Goal: Transaction & Acquisition: Purchase product/service

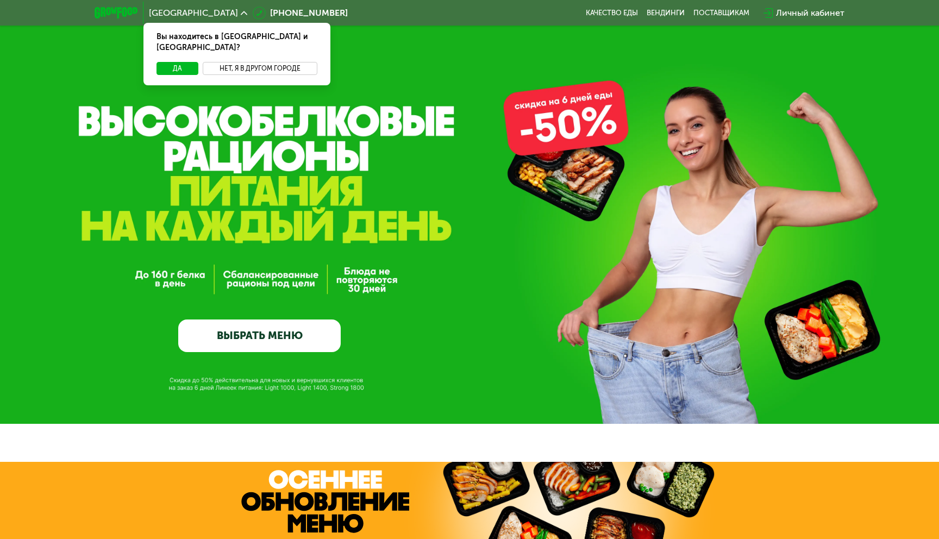
click at [242, 62] on button "Нет, я в другом городе" at bounding box center [260, 68] width 115 height 13
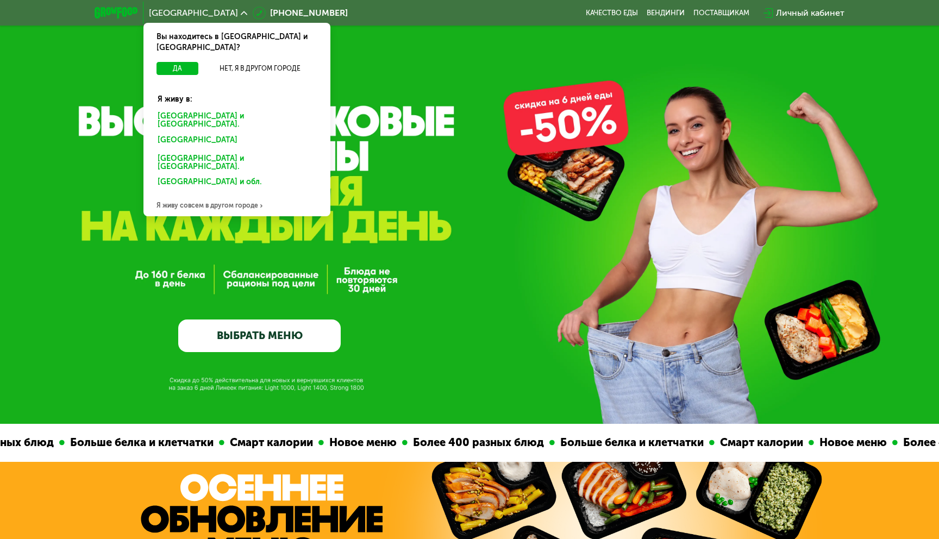
click at [231, 109] on div "Санкт-Петербурге и обл." at bounding box center [237, 120] width 174 height 23
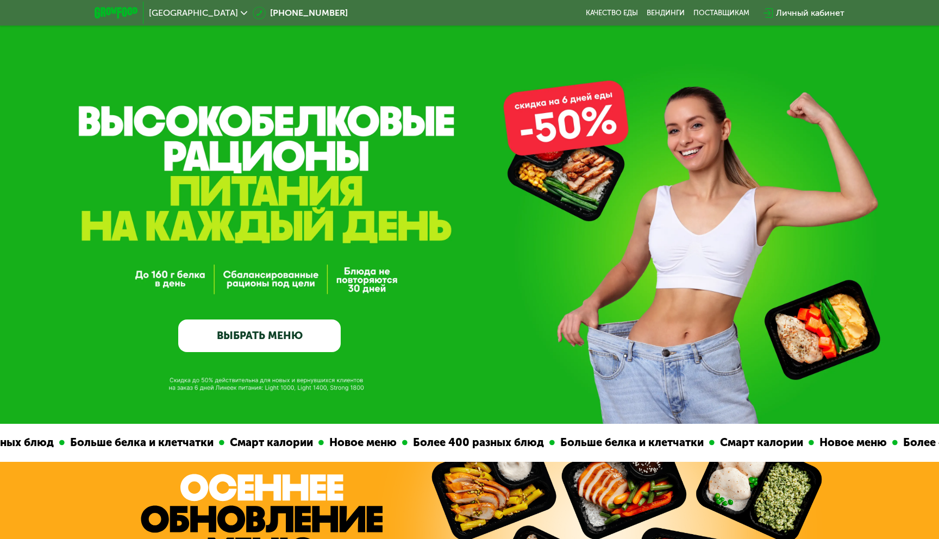
click at [291, 337] on link "ВЫБРАТЬ МЕНЮ" at bounding box center [259, 335] width 162 height 33
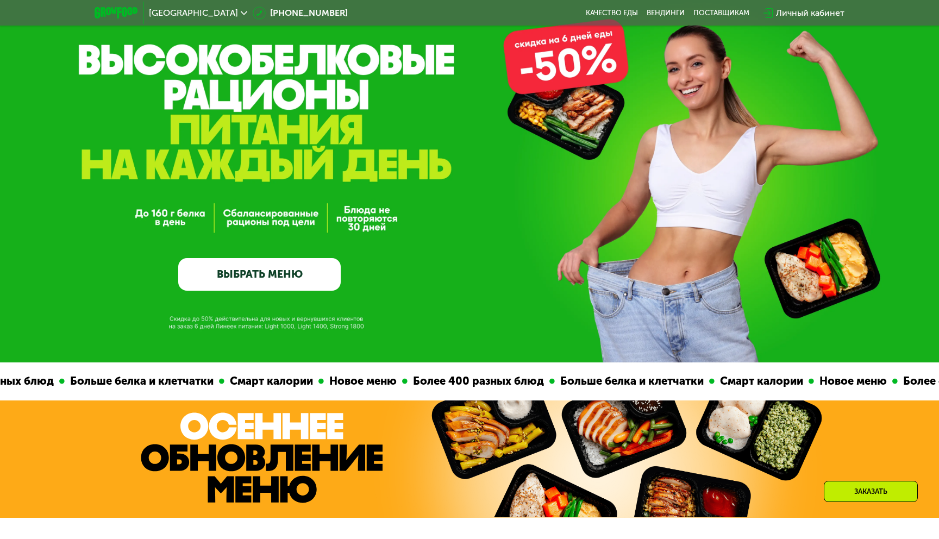
scroll to position [69, 0]
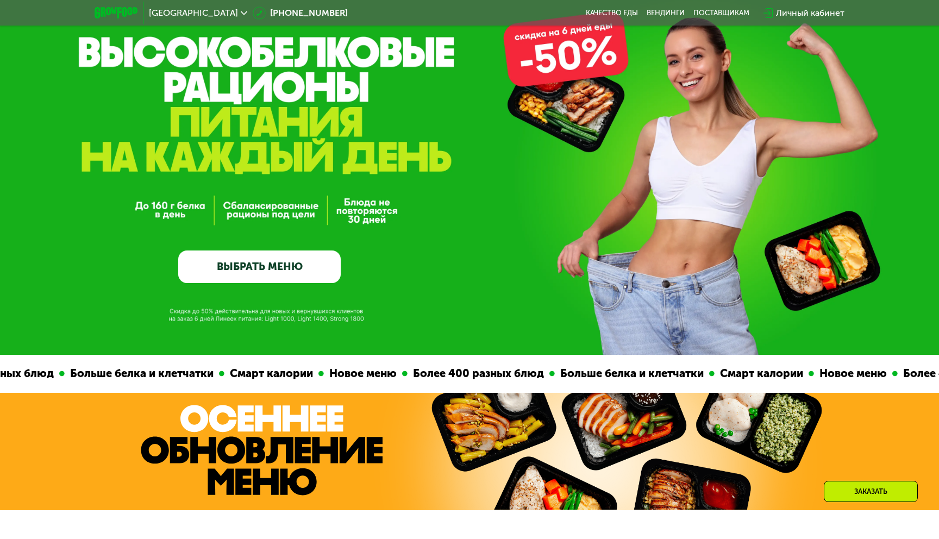
click at [267, 259] on link "ВЫБРАТЬ МЕНЮ" at bounding box center [259, 266] width 162 height 33
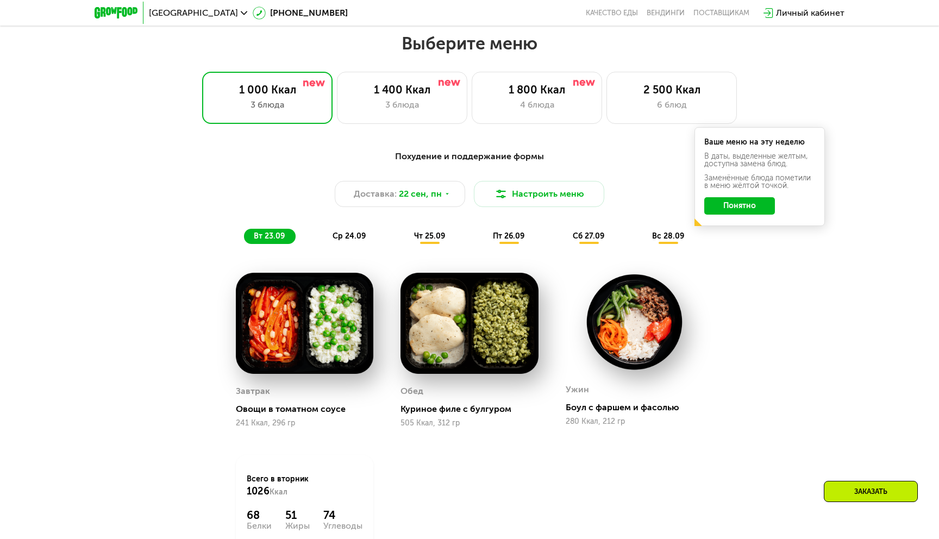
scroll to position [818, 0]
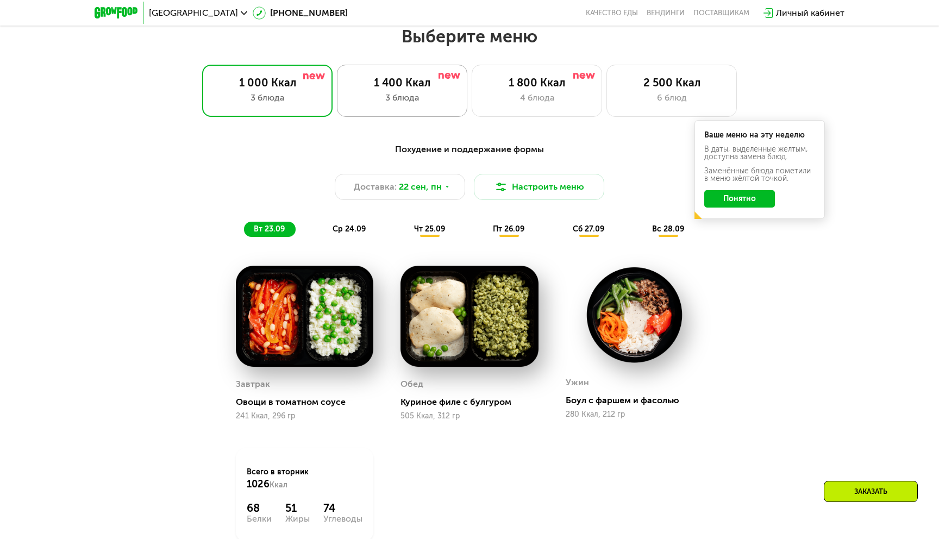
click at [440, 101] on div "3 блюда" at bounding box center [402, 97] width 108 height 13
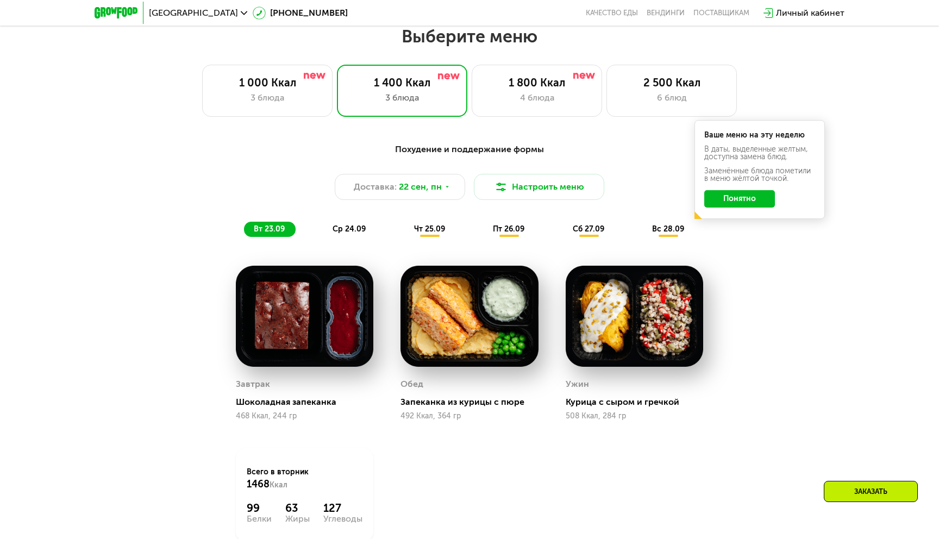
click at [715, 201] on button "Понятно" at bounding box center [739, 198] width 71 height 17
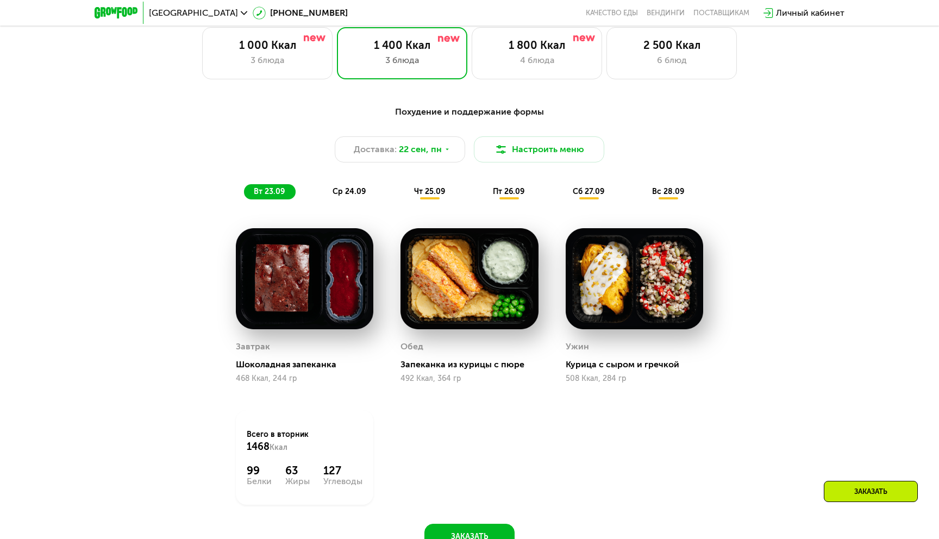
scroll to position [867, 0]
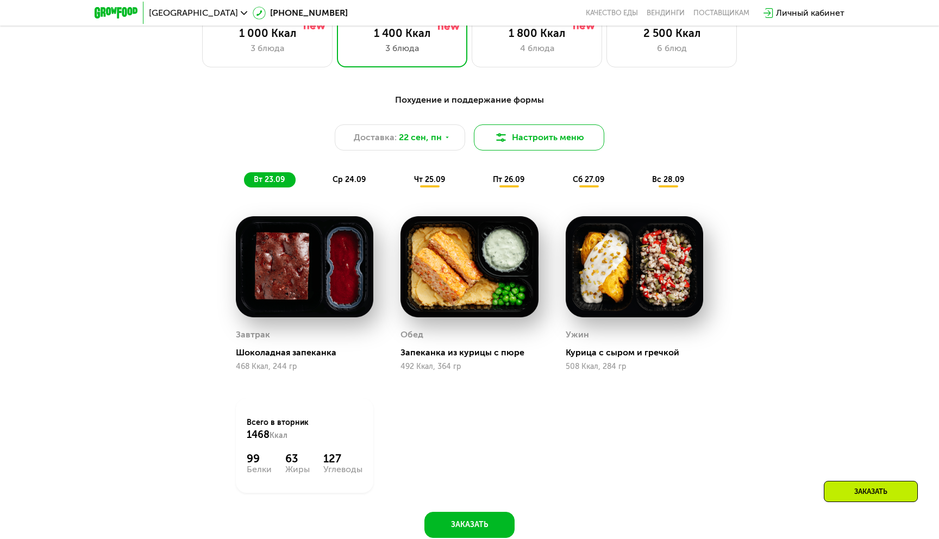
click at [559, 131] on button "Настроить меню" at bounding box center [539, 137] width 130 height 26
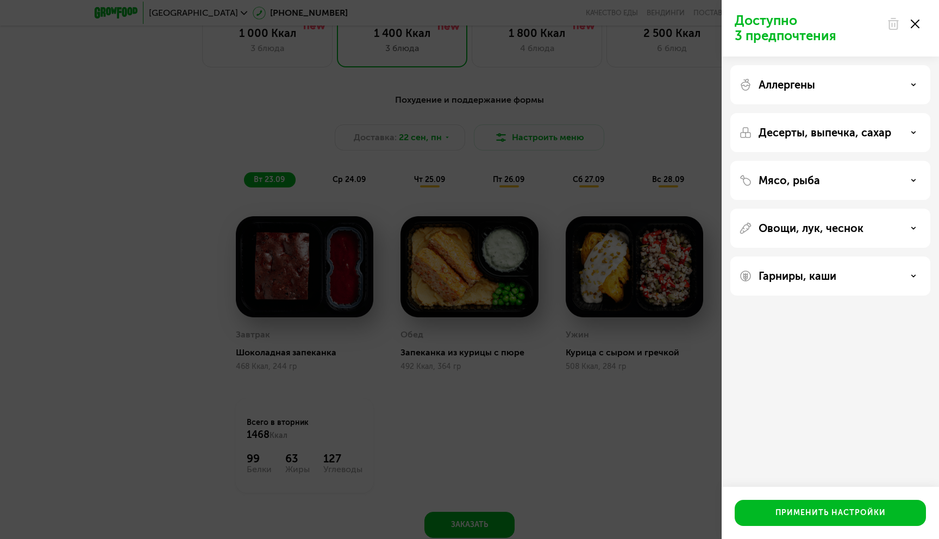
click at [839, 88] on div "Аллергены" at bounding box center [830, 84] width 183 height 13
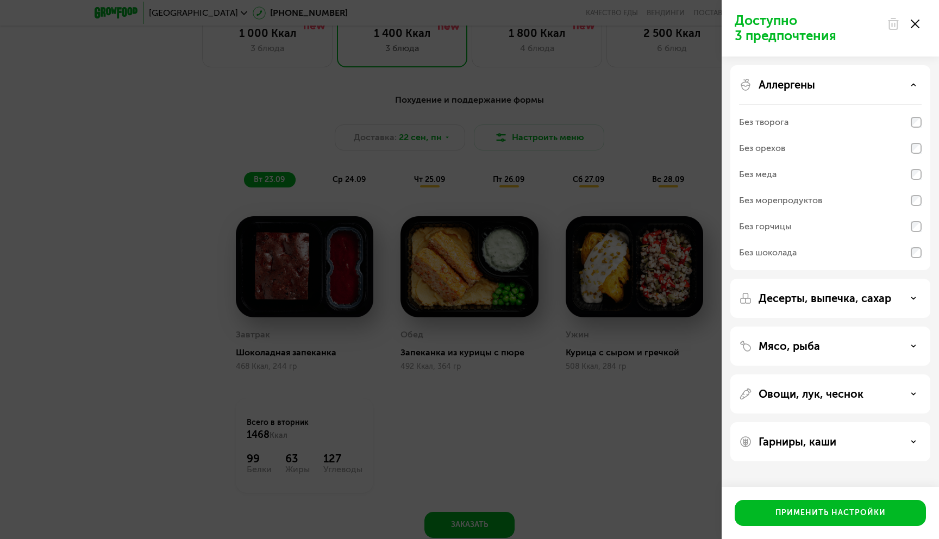
click at [839, 88] on div "Аллергены" at bounding box center [830, 84] width 183 height 13
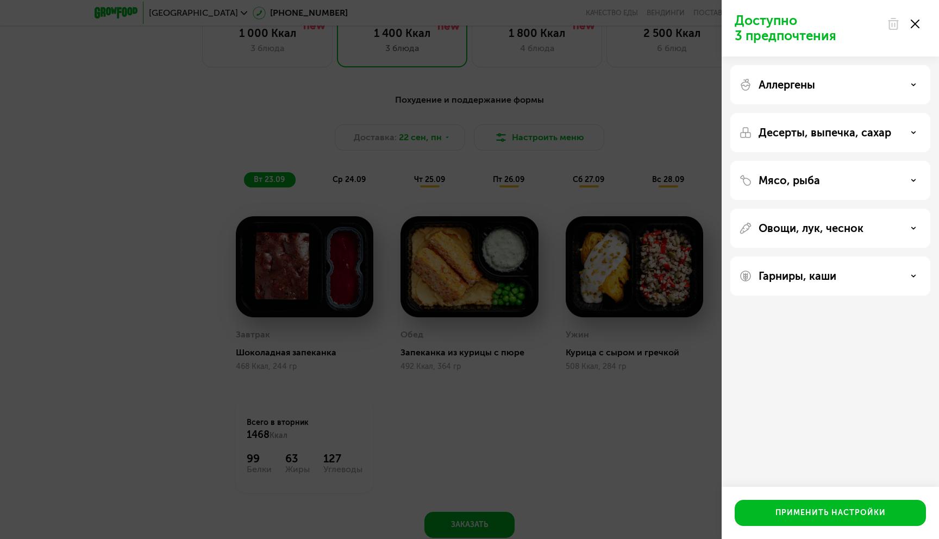
click at [817, 130] on p "Десерты, выпечка, сахар" at bounding box center [824, 132] width 133 height 13
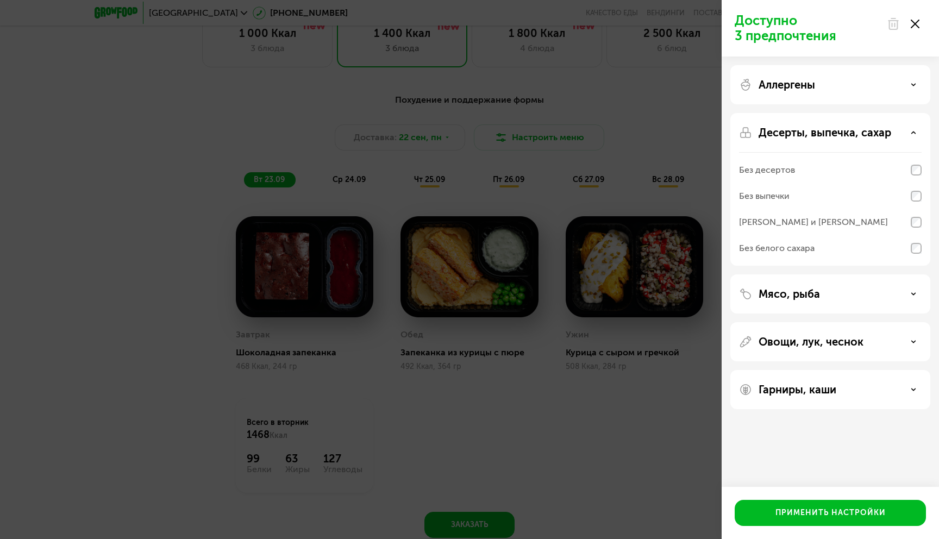
click at [817, 130] on p "Десерты, выпечка, сахар" at bounding box center [824, 132] width 133 height 13
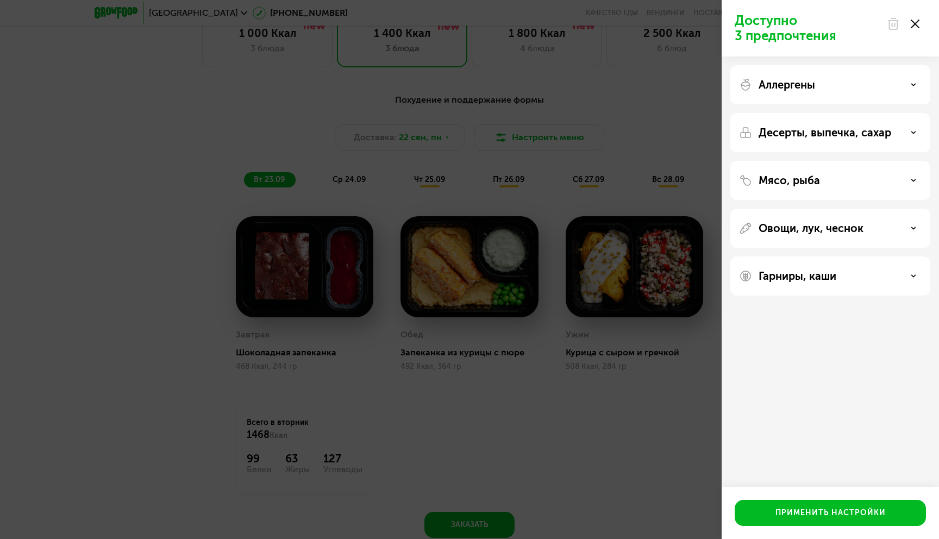
click at [914, 27] on icon at bounding box center [914, 24] width 9 height 9
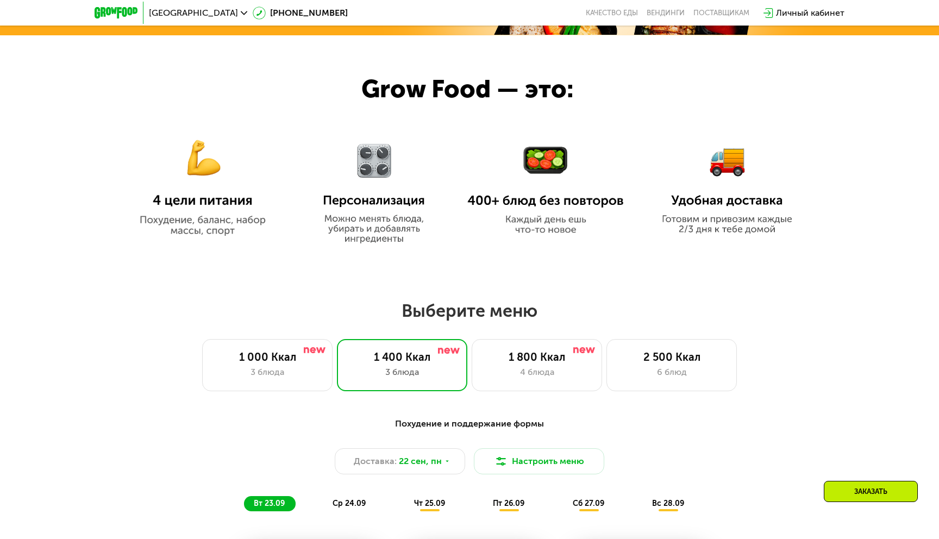
scroll to position [590, 0]
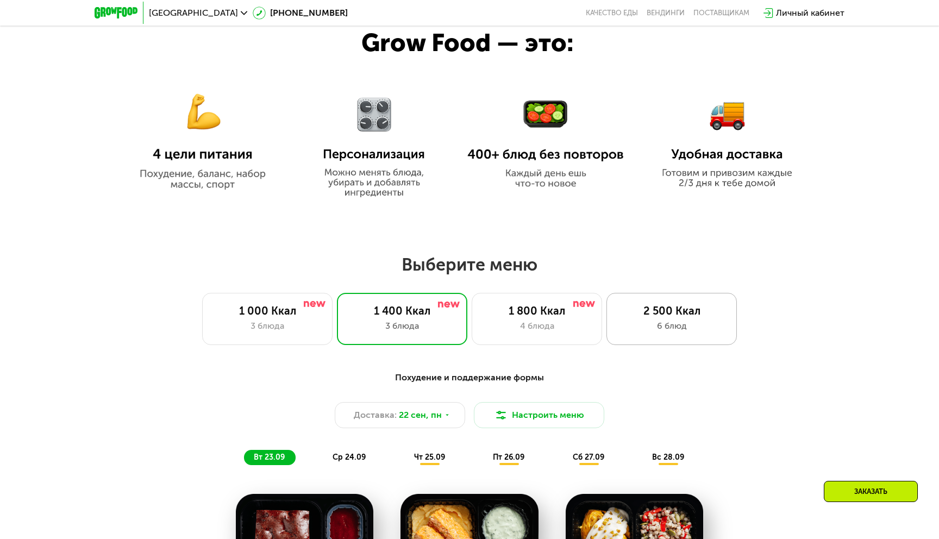
click at [652, 330] on div "6 блюд" at bounding box center [672, 325] width 108 height 13
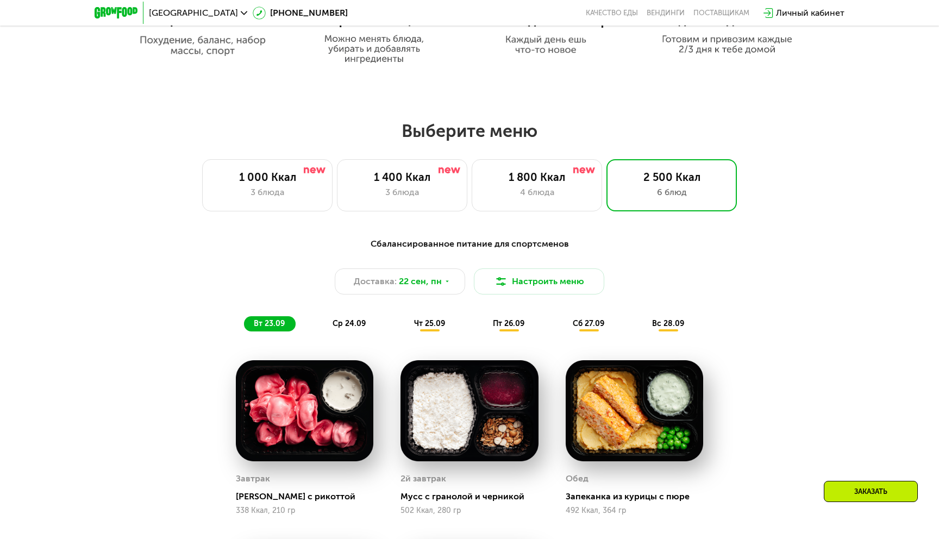
scroll to position [706, 0]
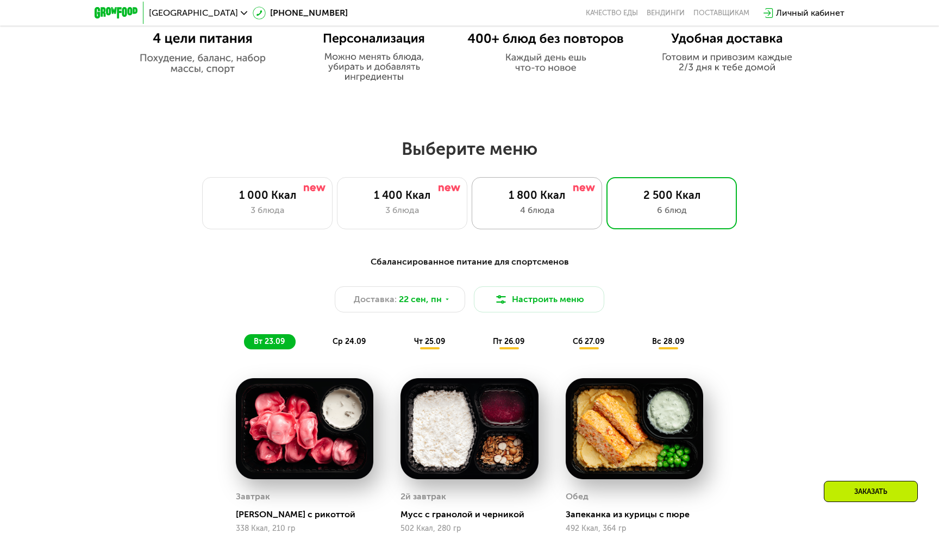
click at [502, 205] on div "4 блюда" at bounding box center [537, 210] width 108 height 13
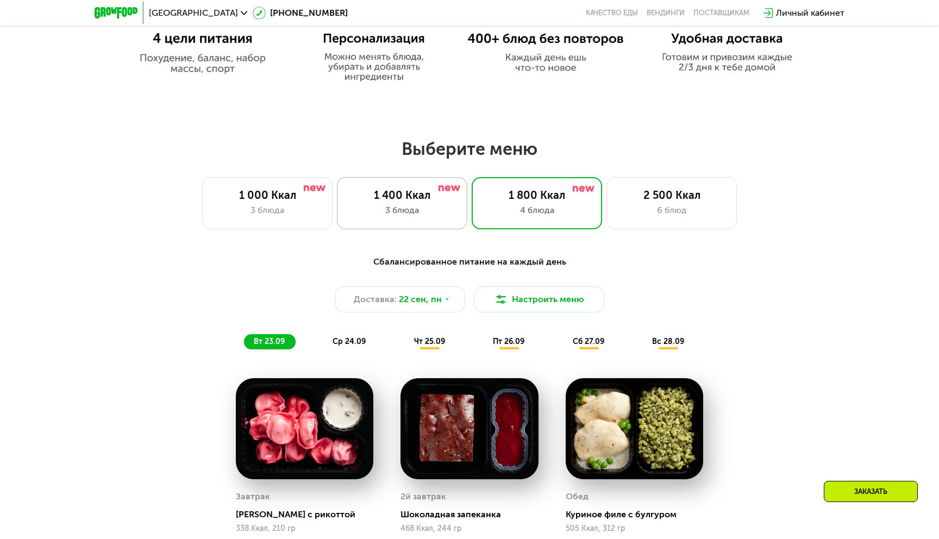
click at [438, 218] on div "1 400 Ккал 3 блюда" at bounding box center [402, 203] width 130 height 52
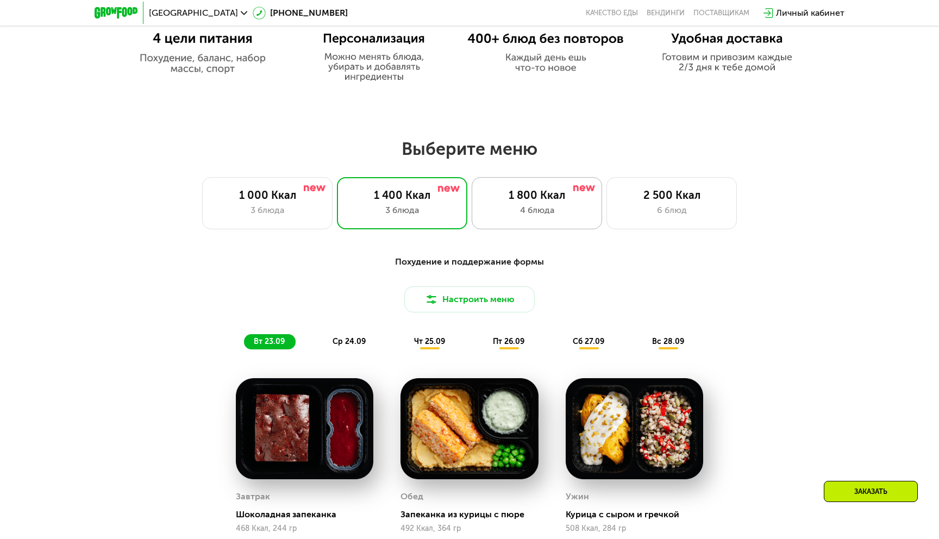
click at [518, 204] on div "4 блюда" at bounding box center [537, 210] width 108 height 13
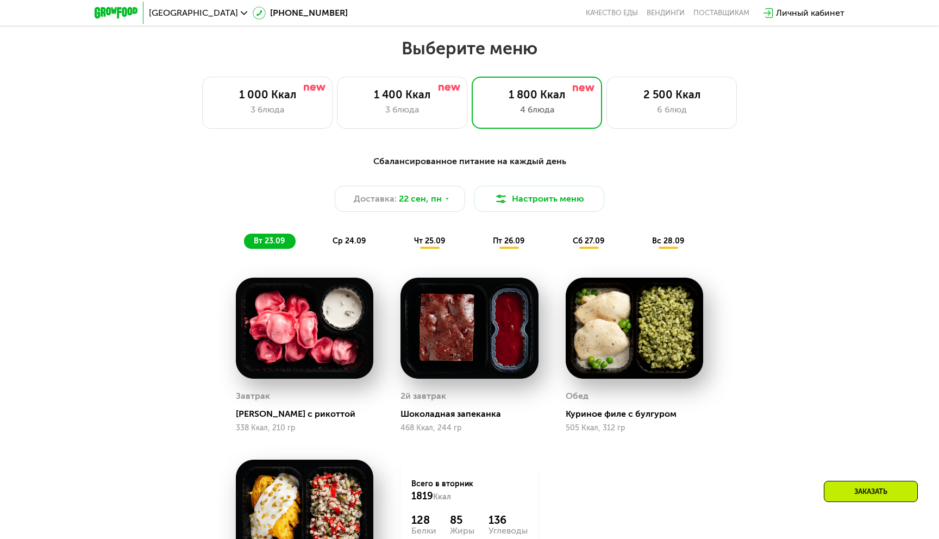
scroll to position [826, 0]
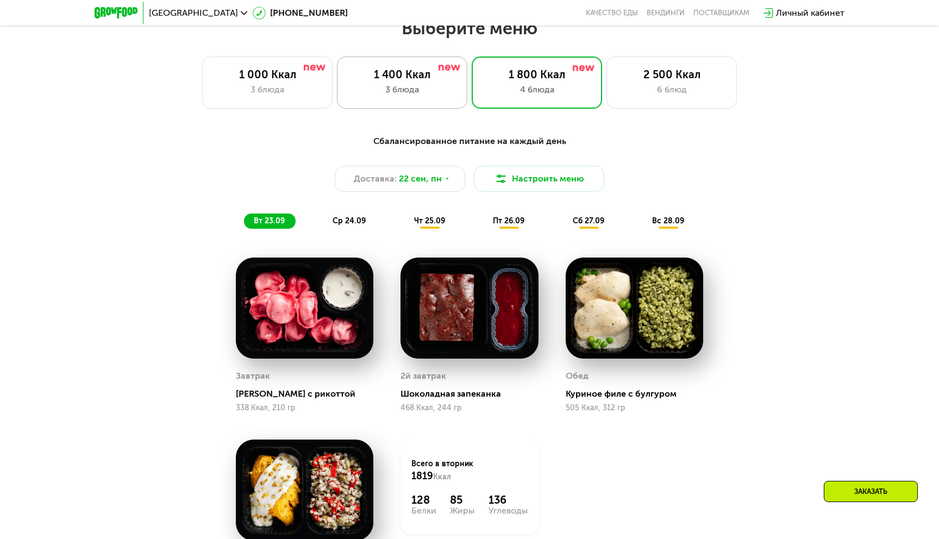
click at [412, 82] on div "1 400 Ккал 3 блюда" at bounding box center [402, 82] width 130 height 52
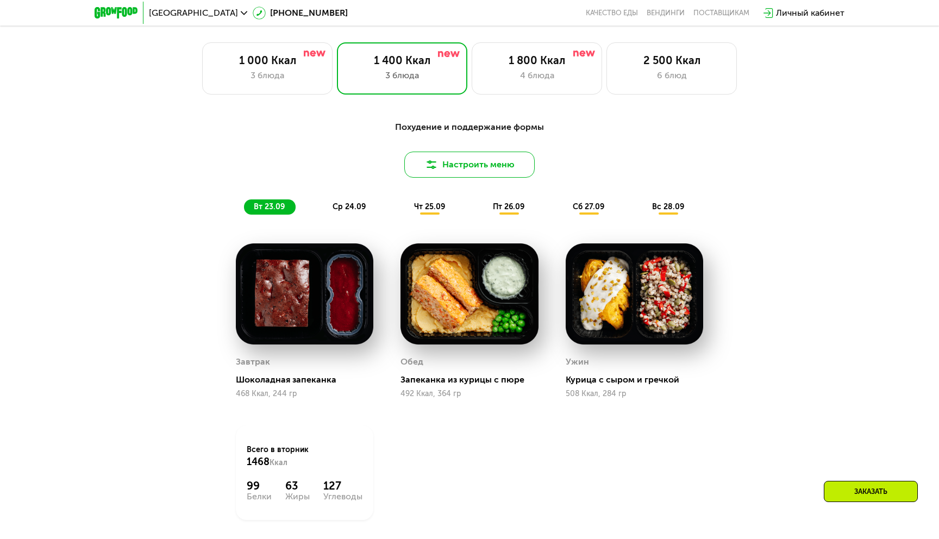
scroll to position [848, 0]
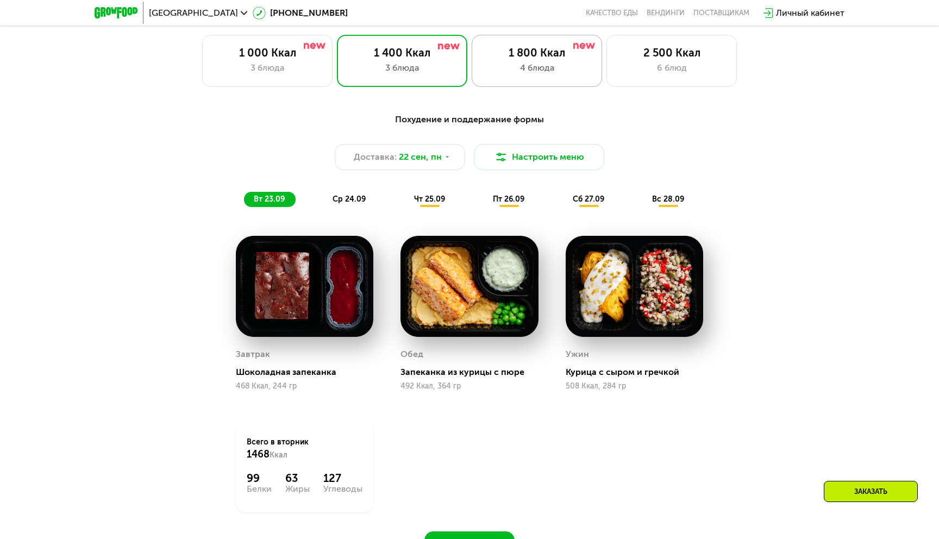
click at [511, 67] on div "4 блюда" at bounding box center [537, 67] width 108 height 13
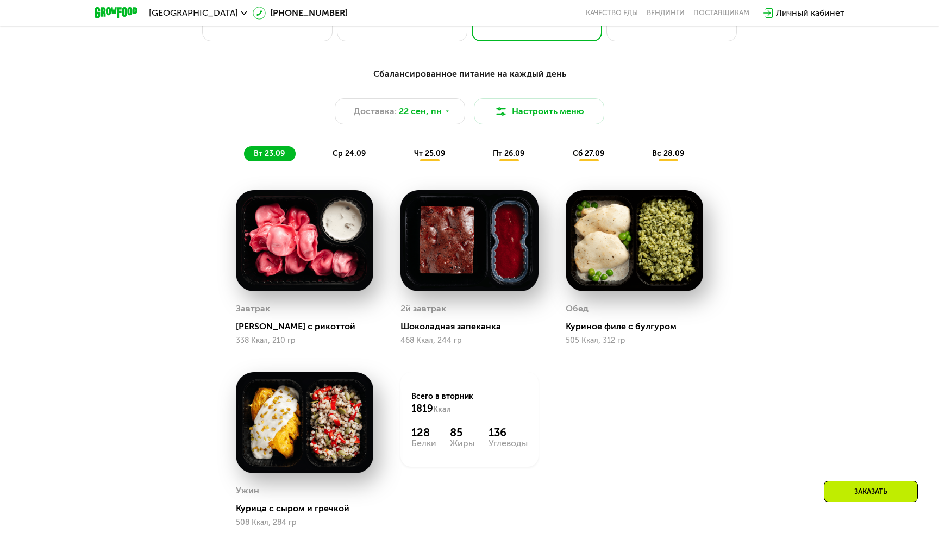
scroll to position [854, 0]
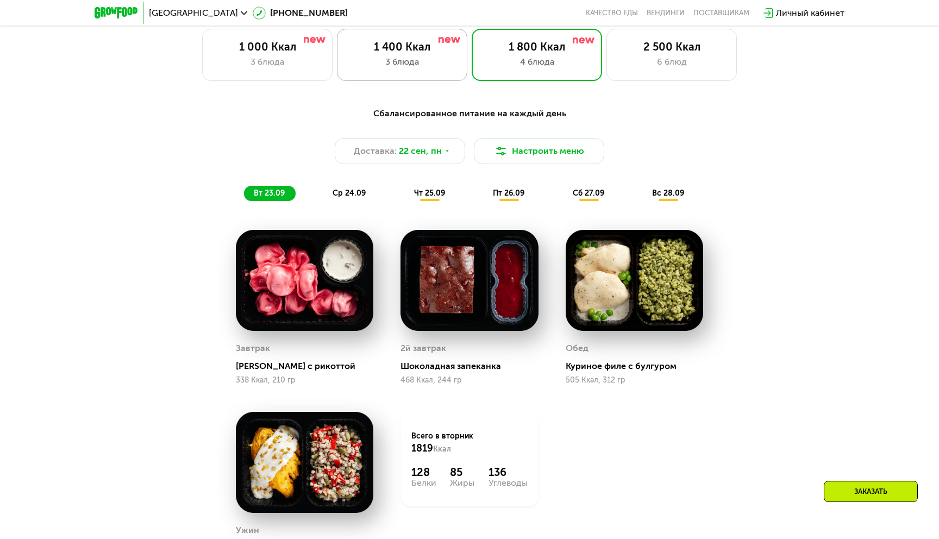
click at [409, 70] on div "1 400 Ккал 3 блюда" at bounding box center [402, 55] width 130 height 52
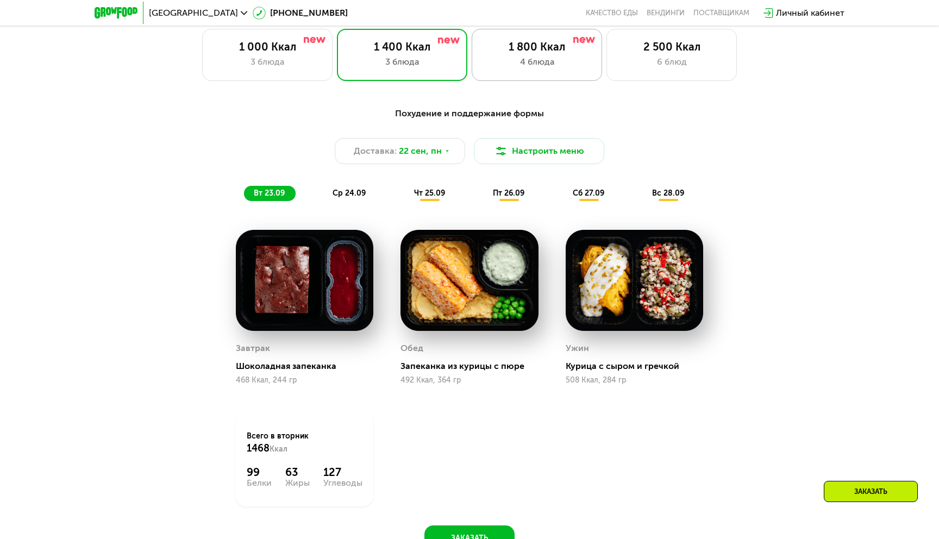
click at [515, 72] on div "1 800 Ккал 4 блюда" at bounding box center [536, 55] width 130 height 52
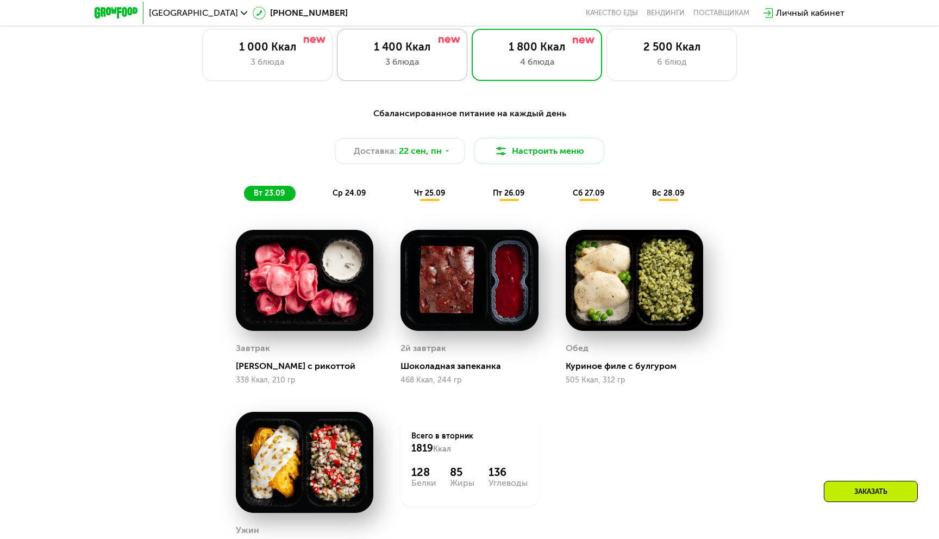
click at [416, 66] on div "3 блюда" at bounding box center [402, 61] width 108 height 13
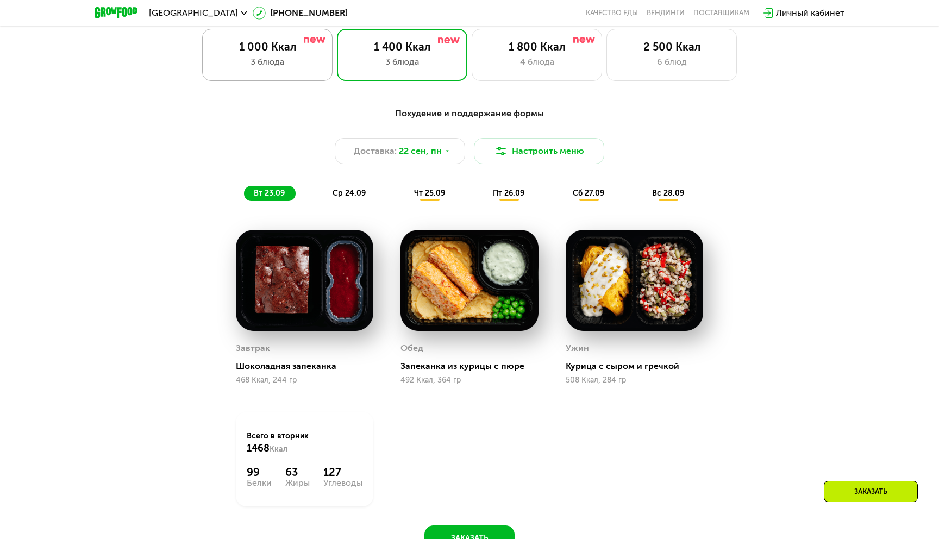
click at [317, 54] on div "1 000 Ккал 3 блюда" at bounding box center [267, 55] width 130 height 52
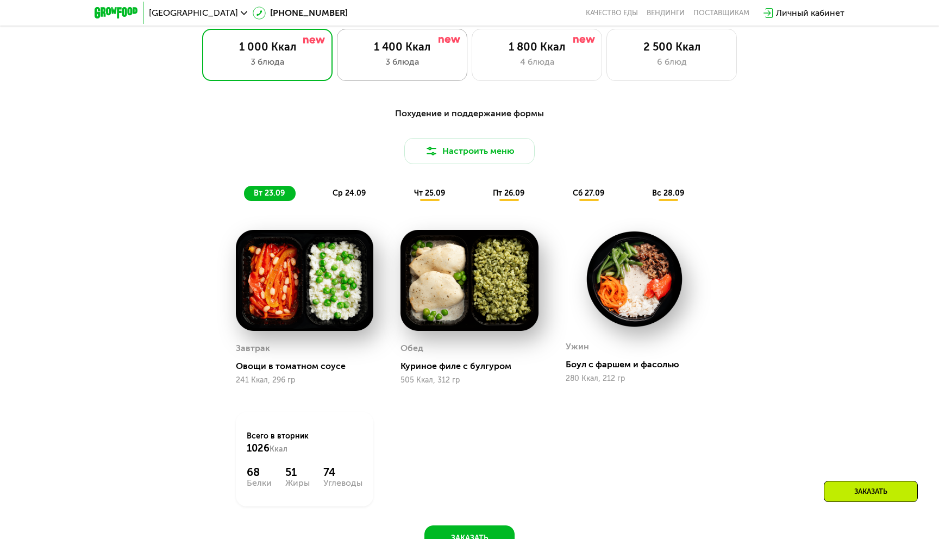
click at [395, 47] on div "1 400 Ккал" at bounding box center [402, 46] width 108 height 13
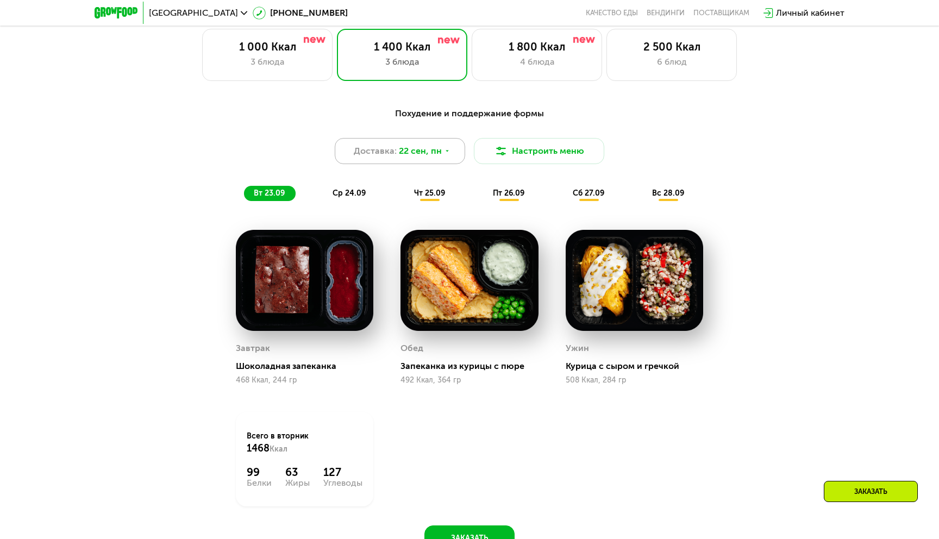
click at [435, 147] on span "22 сен, пн" at bounding box center [420, 150] width 43 height 13
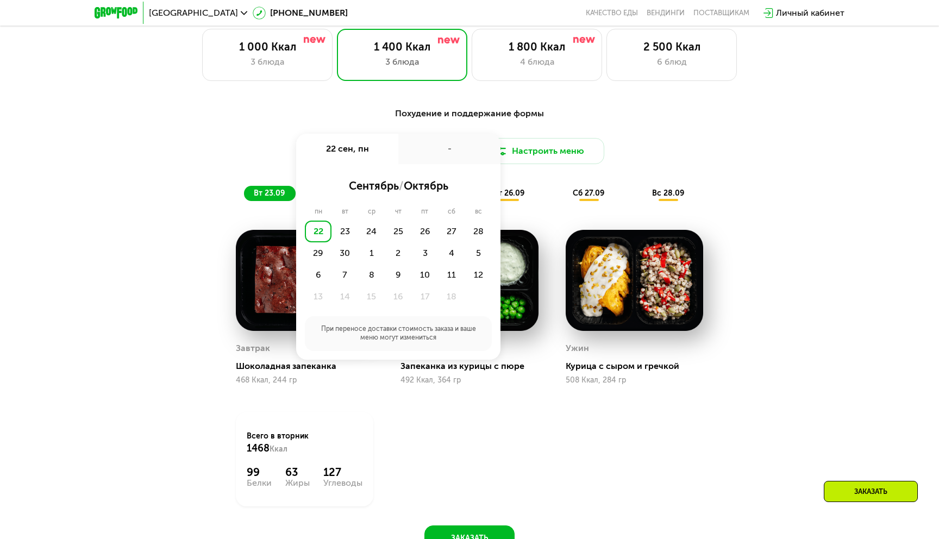
click at [321, 229] on div "22" at bounding box center [318, 232] width 27 height 22
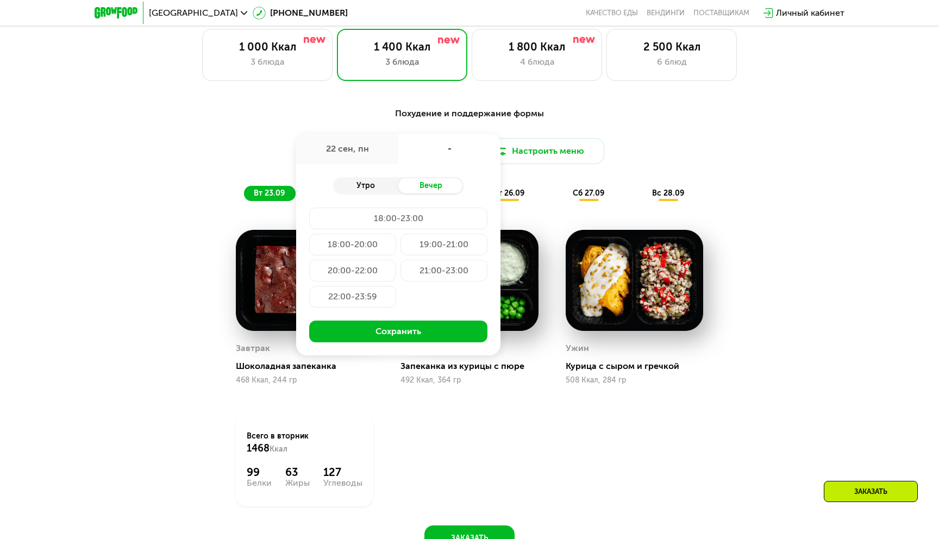
click at [373, 193] on div "Утро" at bounding box center [365, 185] width 65 height 15
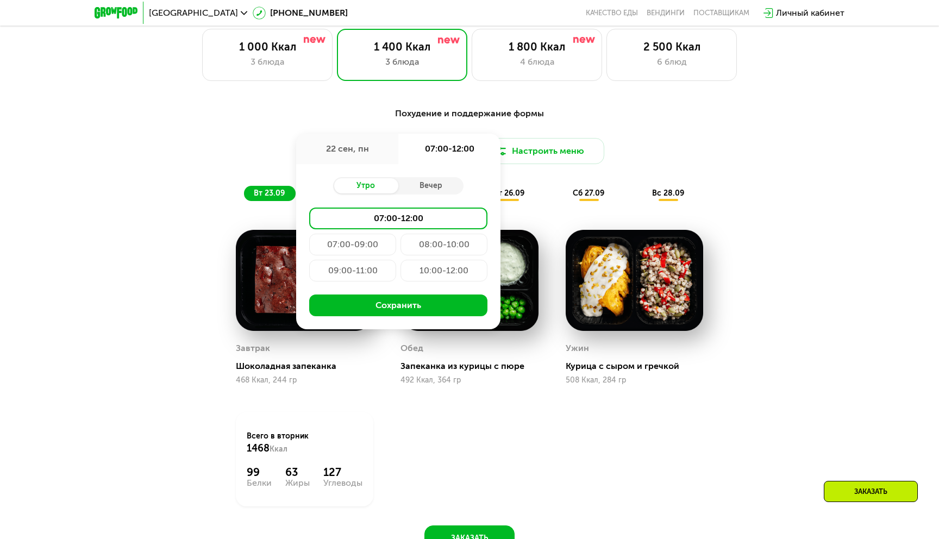
click at [378, 241] on div "07:00-09:00" at bounding box center [352, 245] width 87 height 22
click at [420, 244] on div "08:00-10:00" at bounding box center [443, 245] width 87 height 22
click at [379, 268] on div "09:00-11:00" at bounding box center [352, 271] width 87 height 22
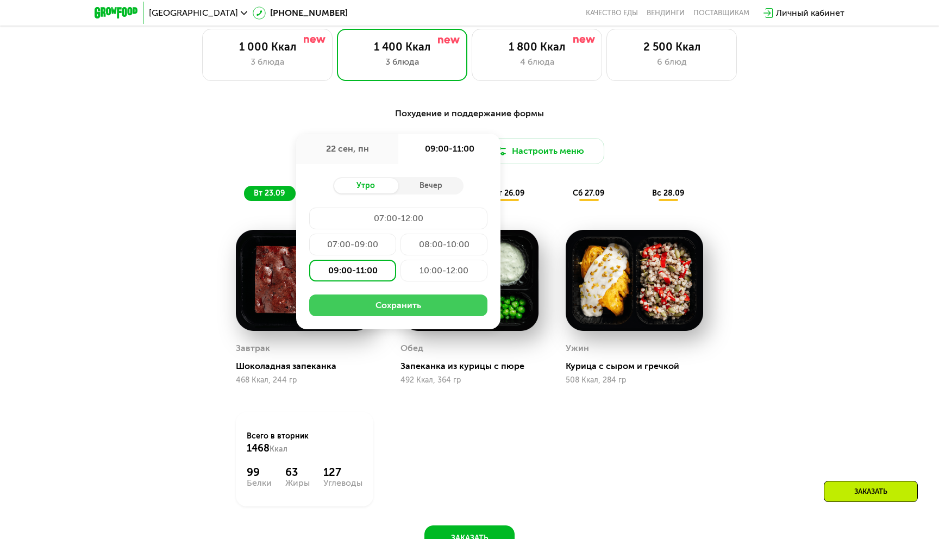
click at [407, 302] on button "Сохранить" at bounding box center [398, 305] width 178 height 22
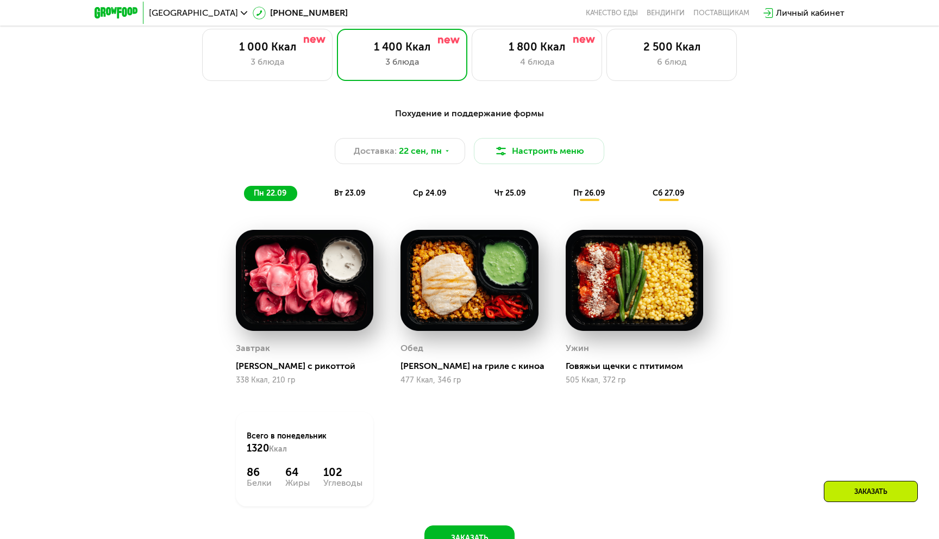
click at [342, 193] on span "вт 23.09" at bounding box center [349, 192] width 31 height 9
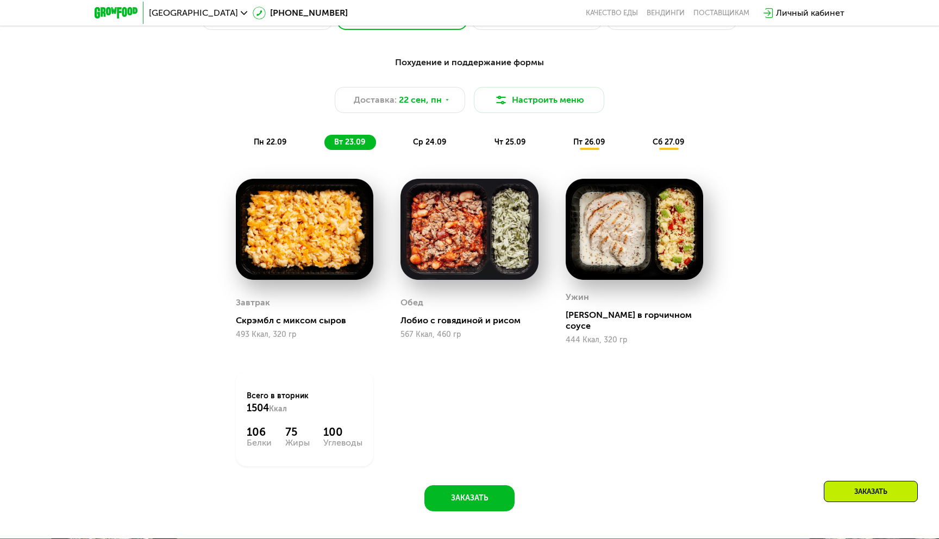
scroll to position [906, 0]
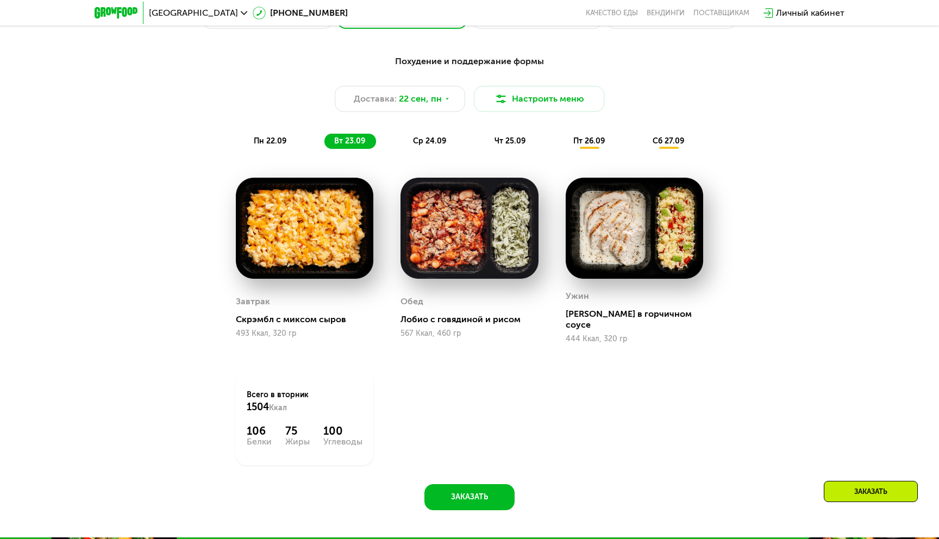
click at [416, 139] on span "ср 24.09" at bounding box center [429, 140] width 33 height 9
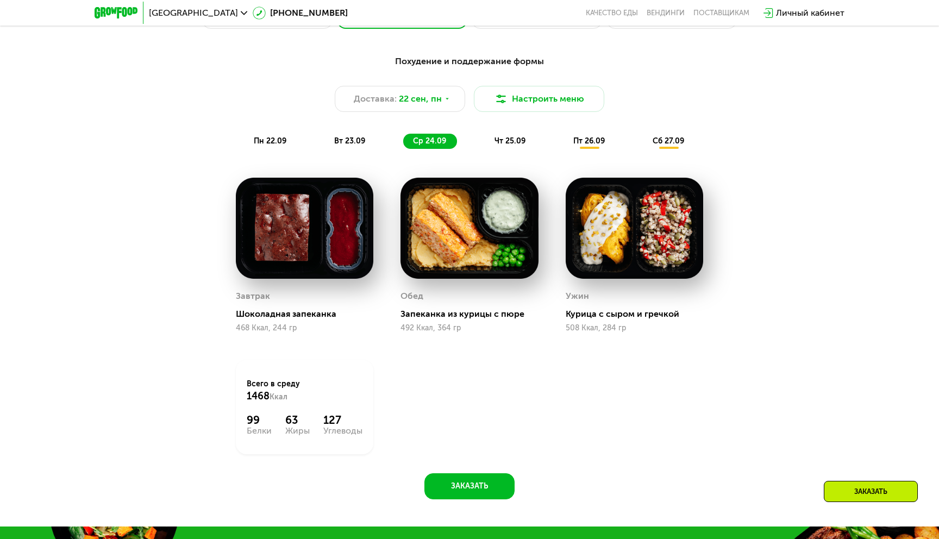
click at [512, 140] on span "чт 25.09" at bounding box center [509, 140] width 31 height 9
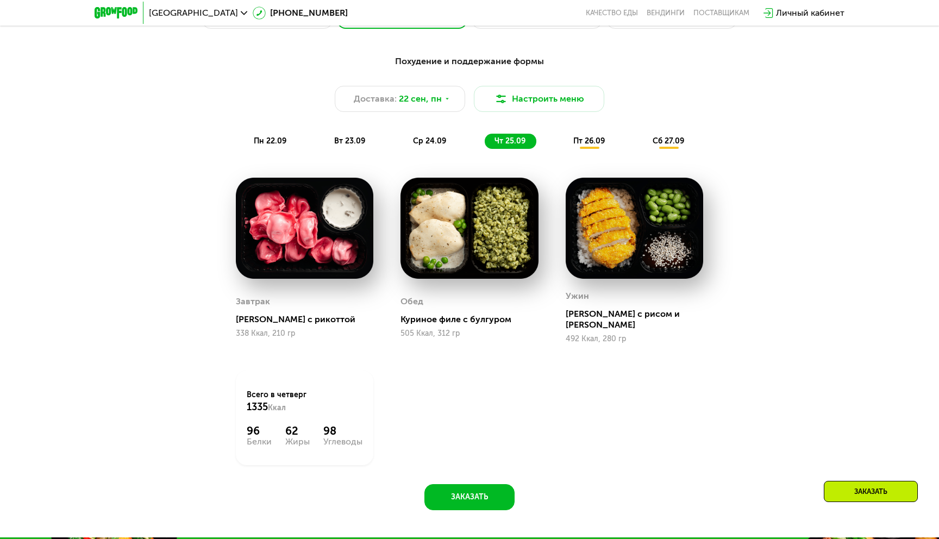
click at [599, 136] on div "пт 26.09" at bounding box center [589, 141] width 52 height 15
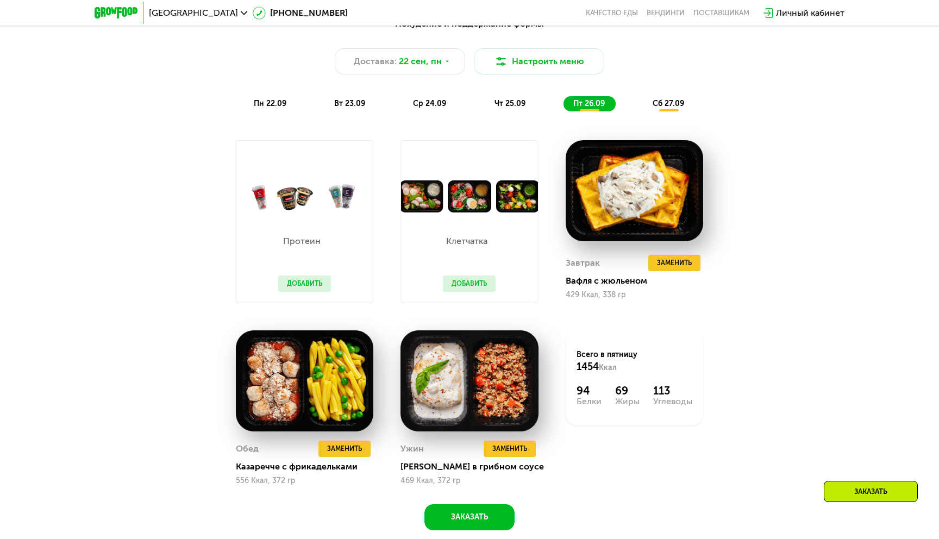
scroll to position [951, 0]
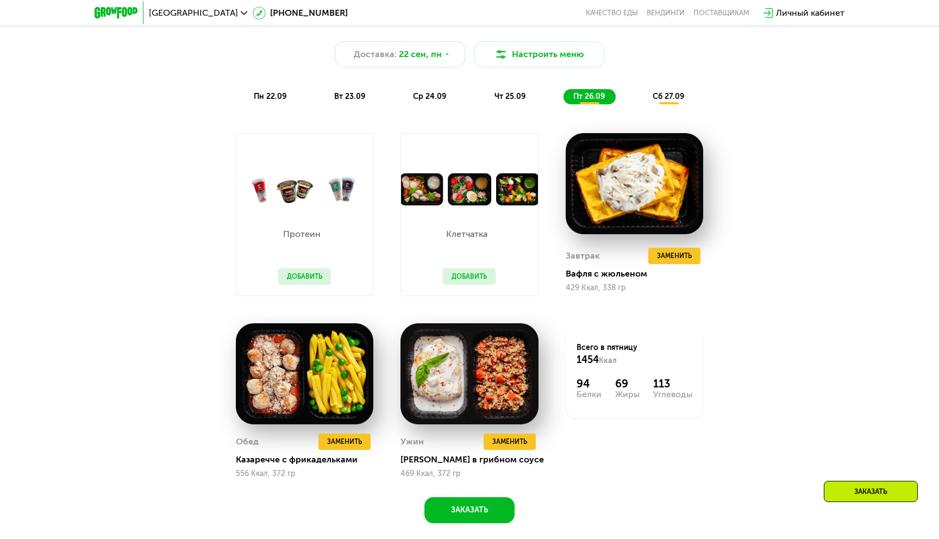
click at [671, 96] on span "сб 27.09" at bounding box center [668, 96] width 32 height 9
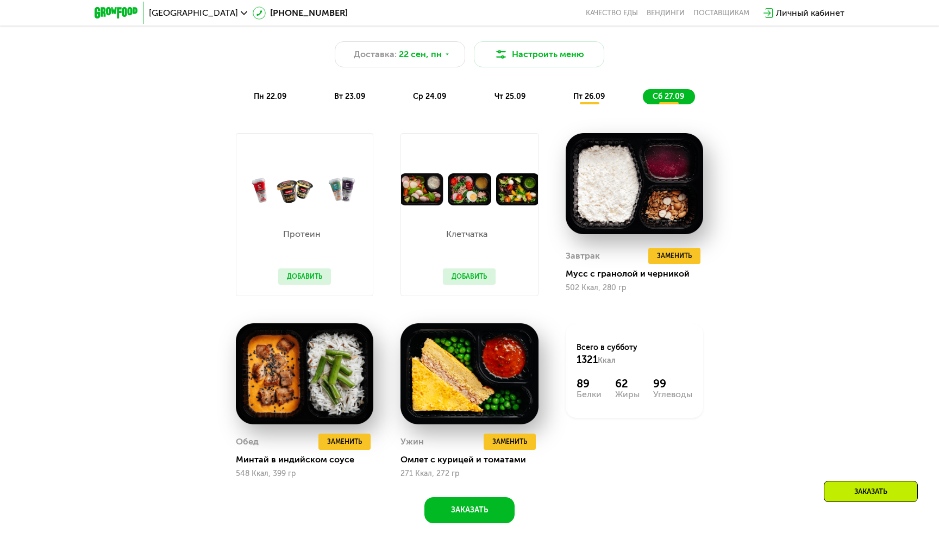
click at [605, 87] on div "Похудение и поддержание формы Доставка: 22 сен, пн Настроить меню пн 22.09 вт 2…" at bounding box center [469, 57] width 643 height 94
click at [507, 87] on div "Похудение и поддержание формы Доставка: 22 сен, пн Настроить меню пн 22.09 вт 2…" at bounding box center [469, 57] width 643 height 94
click at [507, 92] on span "чт 25.09" at bounding box center [509, 96] width 31 height 9
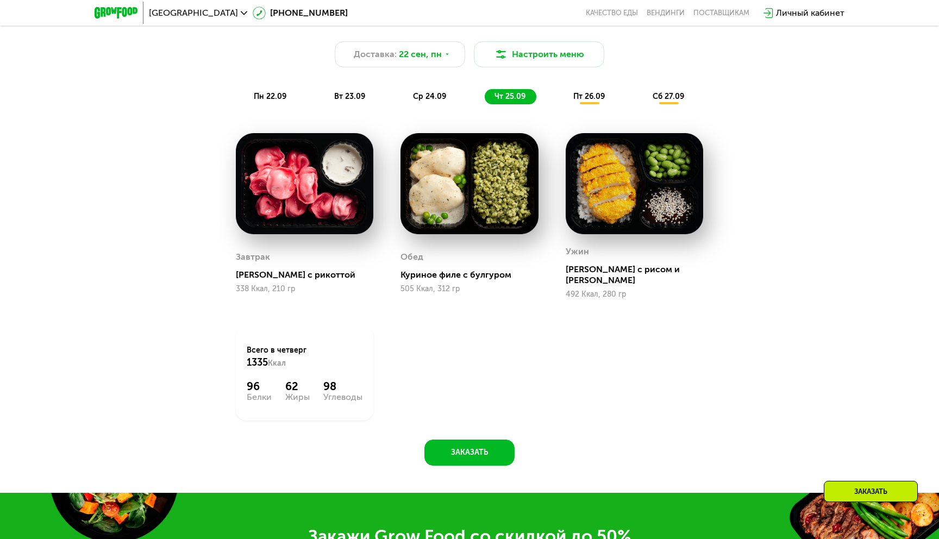
click at [434, 99] on span "ср 24.09" at bounding box center [429, 96] width 33 height 9
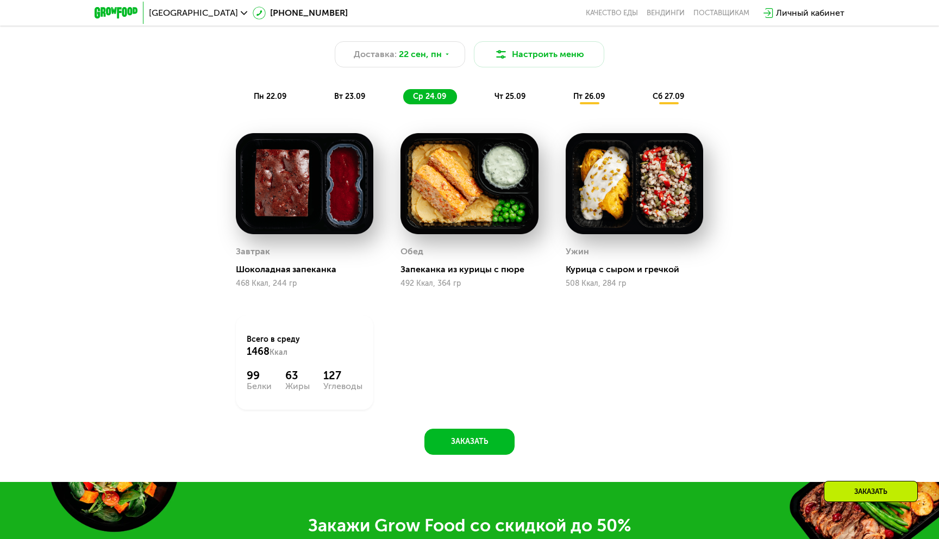
click at [355, 92] on span "вт 23.09" at bounding box center [349, 96] width 31 height 9
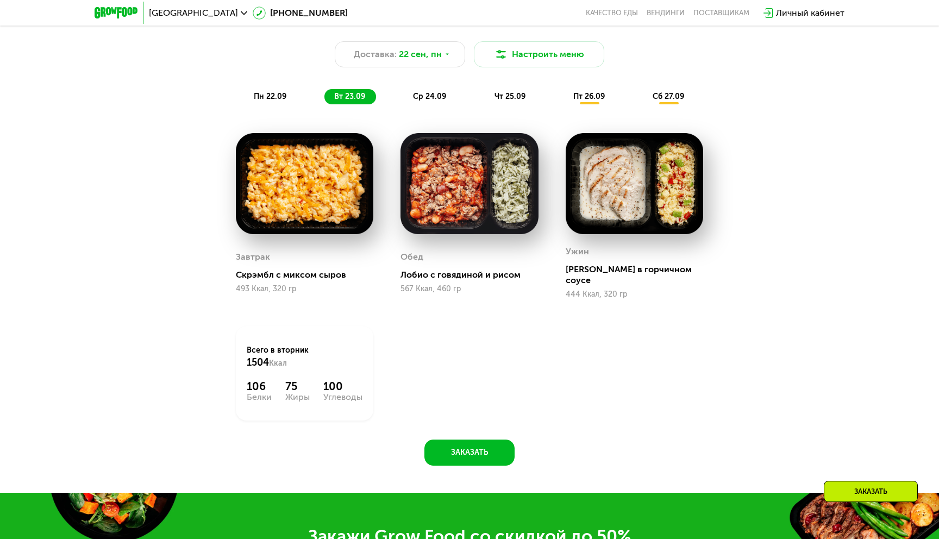
click at [259, 89] on div "пн 22.09" at bounding box center [270, 96] width 53 height 15
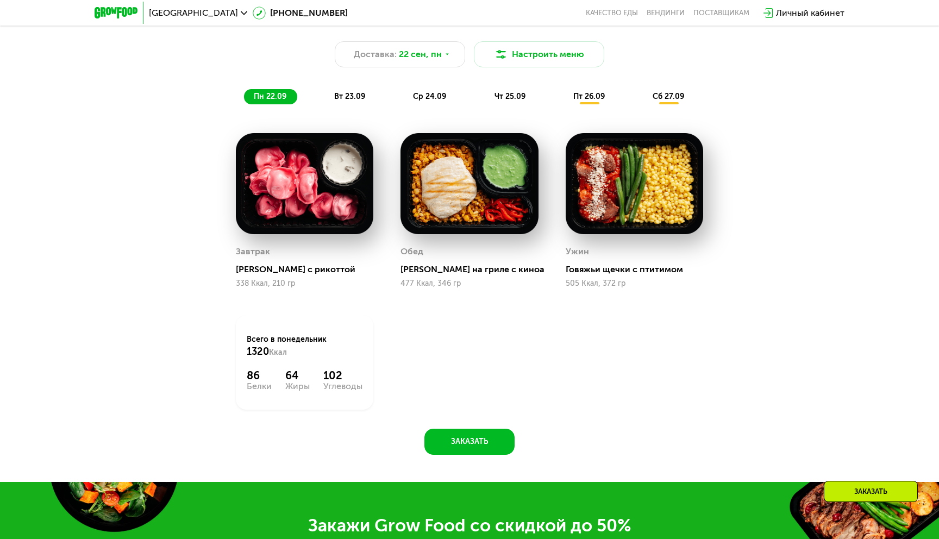
click at [354, 87] on div "Похудение и поддержание формы Доставка: 22 сен, пн Настроить меню пн 22.09 вт 2…" at bounding box center [469, 57] width 643 height 94
click at [353, 90] on div "вт 23.09" at bounding box center [350, 96] width 52 height 15
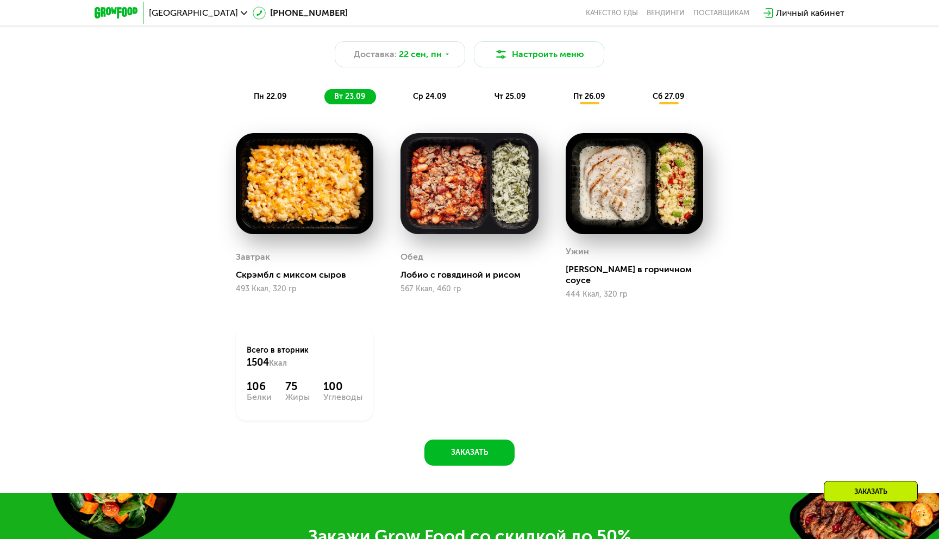
click at [414, 95] on span "ср 24.09" at bounding box center [429, 96] width 33 height 9
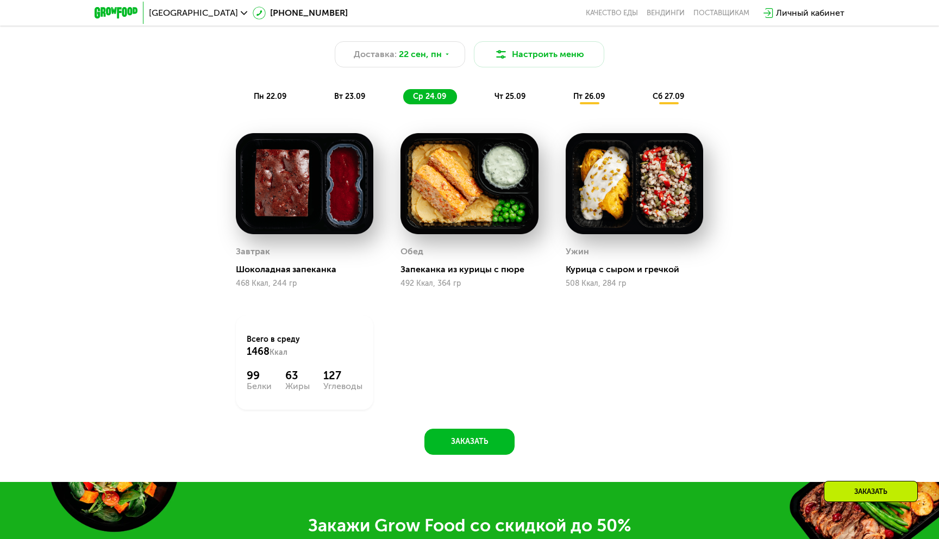
click at [500, 92] on span "чт 25.09" at bounding box center [509, 96] width 31 height 9
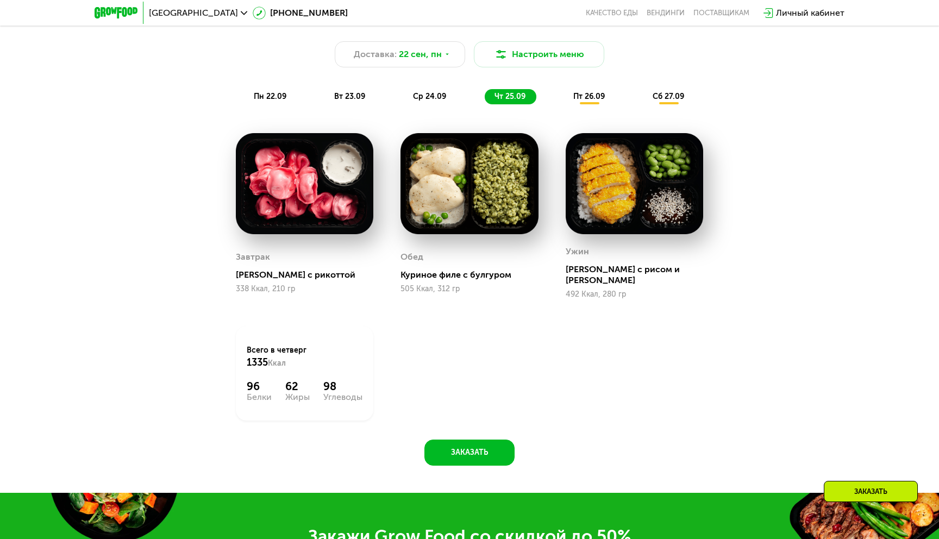
click at [587, 95] on span "пт 26.09" at bounding box center [589, 96] width 32 height 9
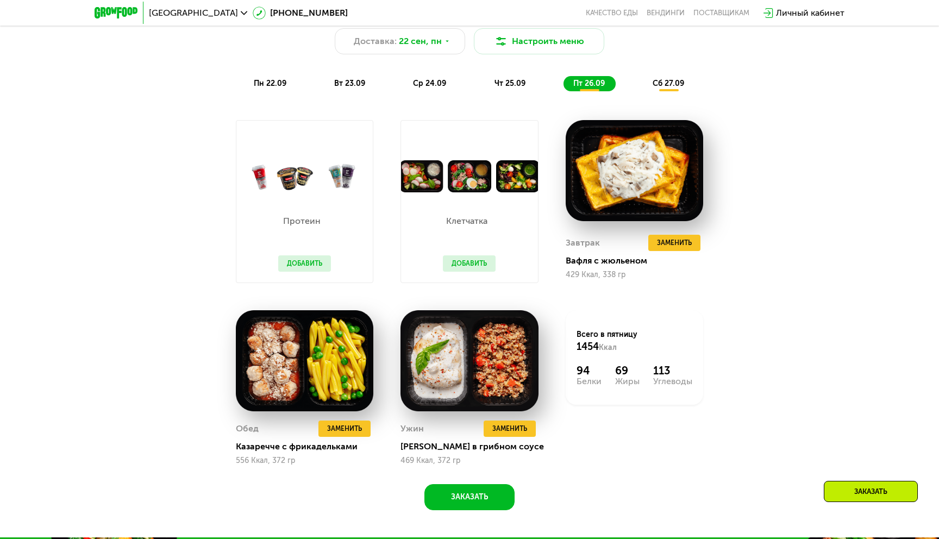
scroll to position [953, 0]
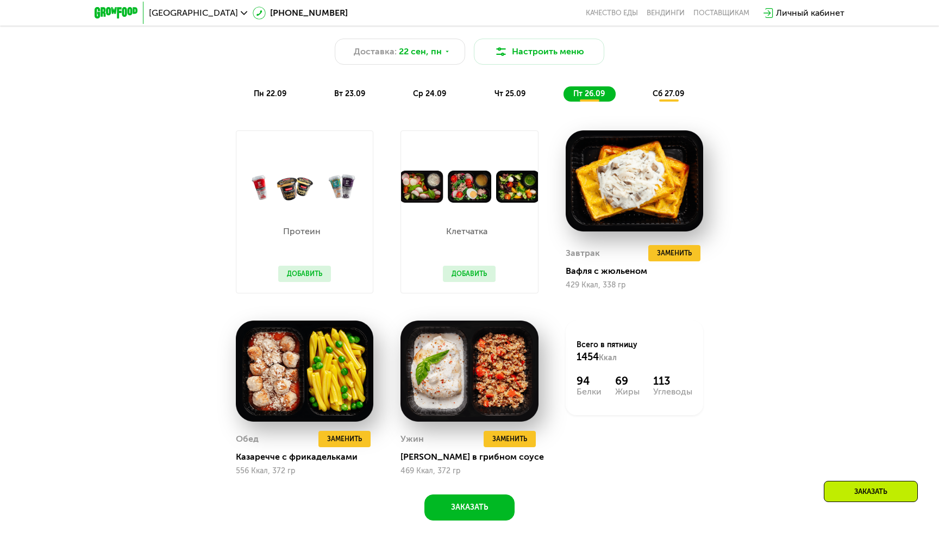
click at [681, 96] on span "сб 27.09" at bounding box center [668, 93] width 32 height 9
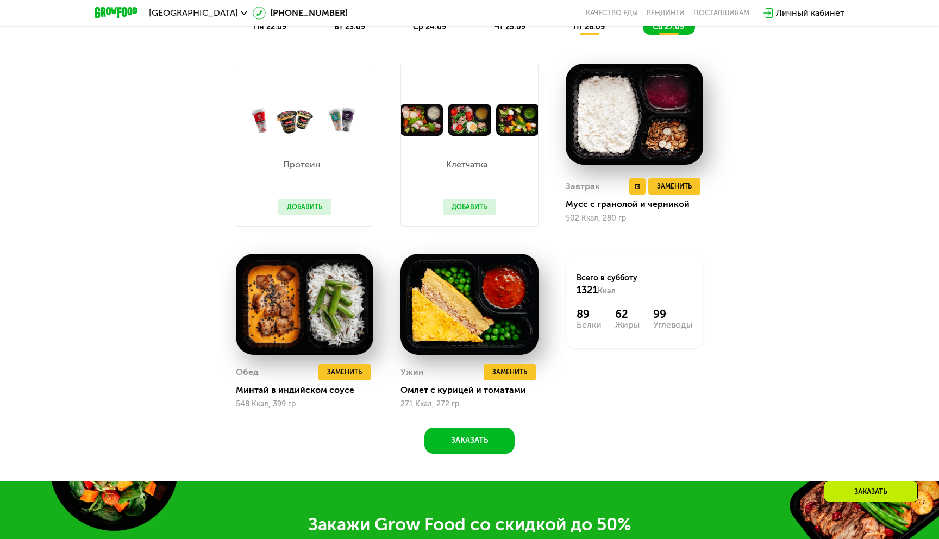
scroll to position [1021, 0]
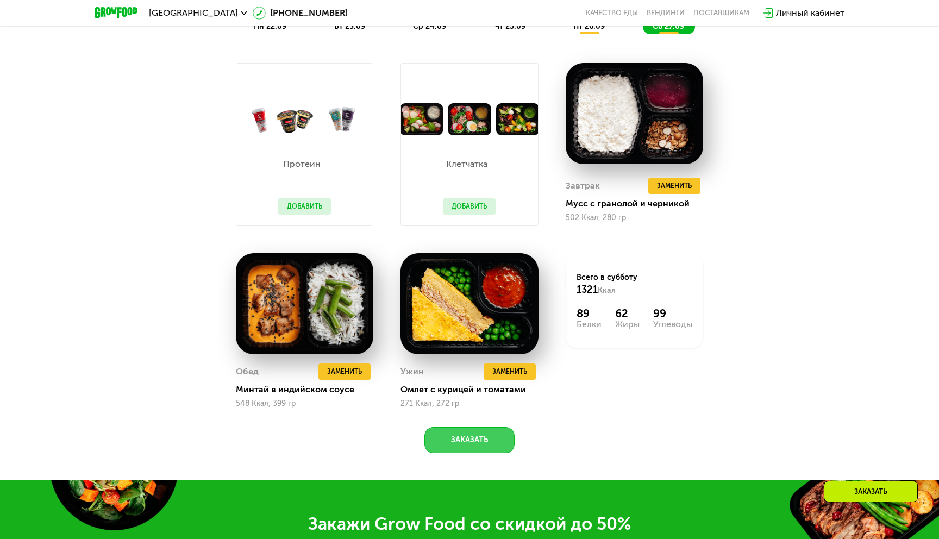
click at [476, 438] on button "Заказать" at bounding box center [469, 440] width 90 height 26
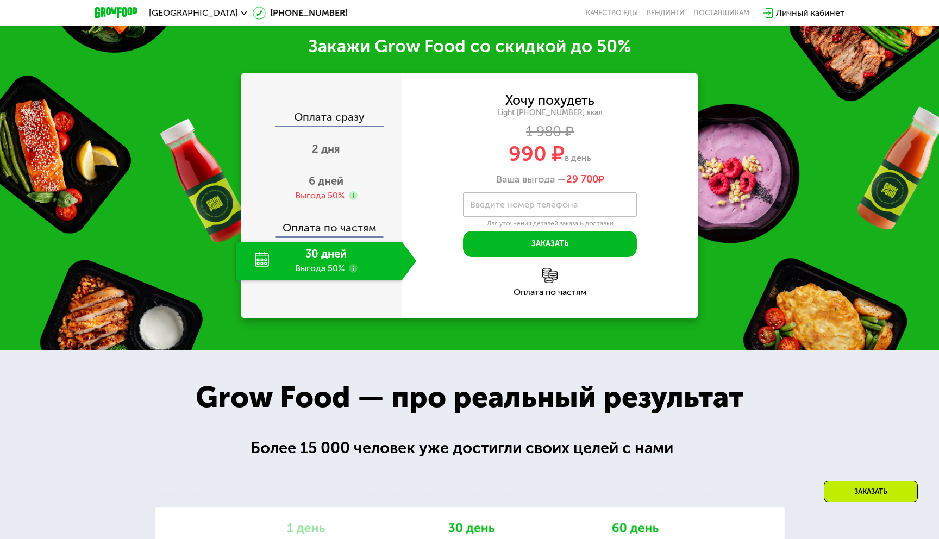
scroll to position [1500, 0]
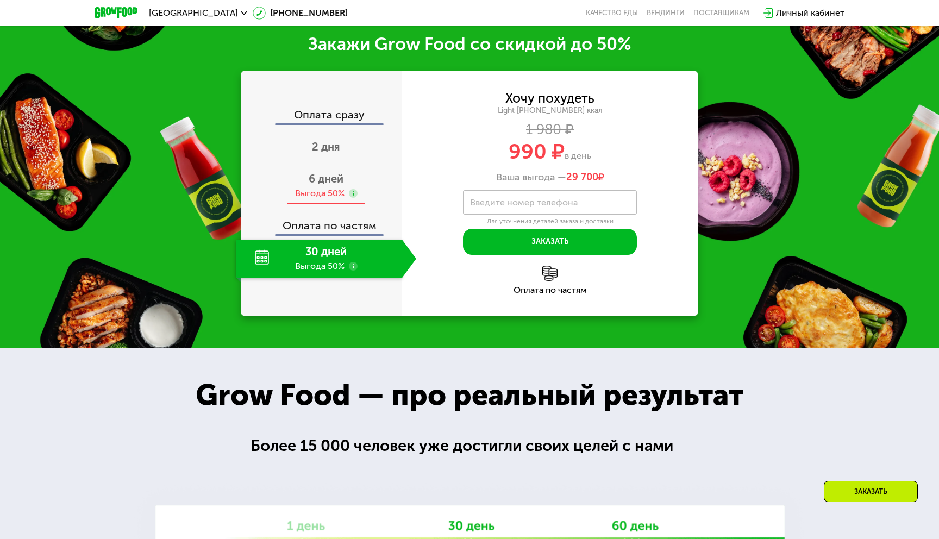
click at [330, 185] on div "6 дней Выгода 50%" at bounding box center [326, 186] width 180 height 38
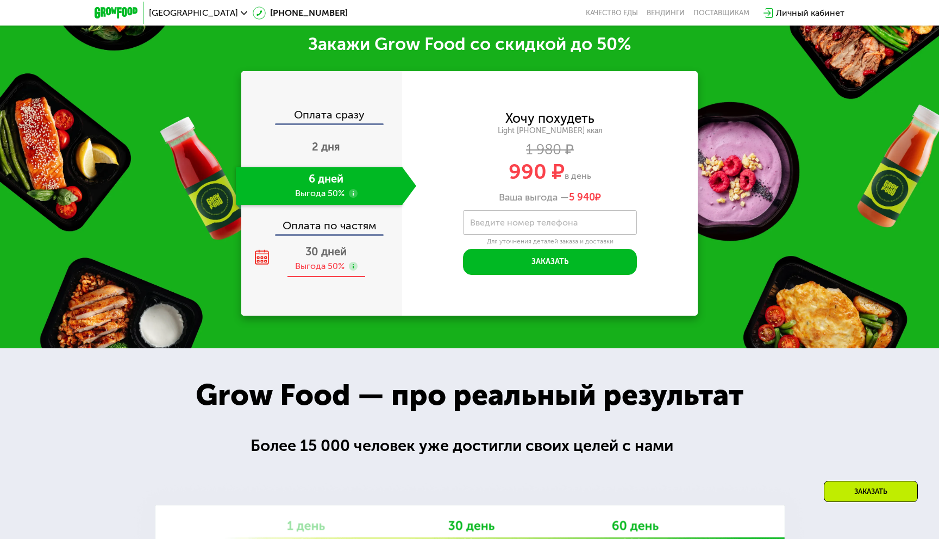
click at [322, 262] on div "Выгода 50%" at bounding box center [319, 266] width 49 height 12
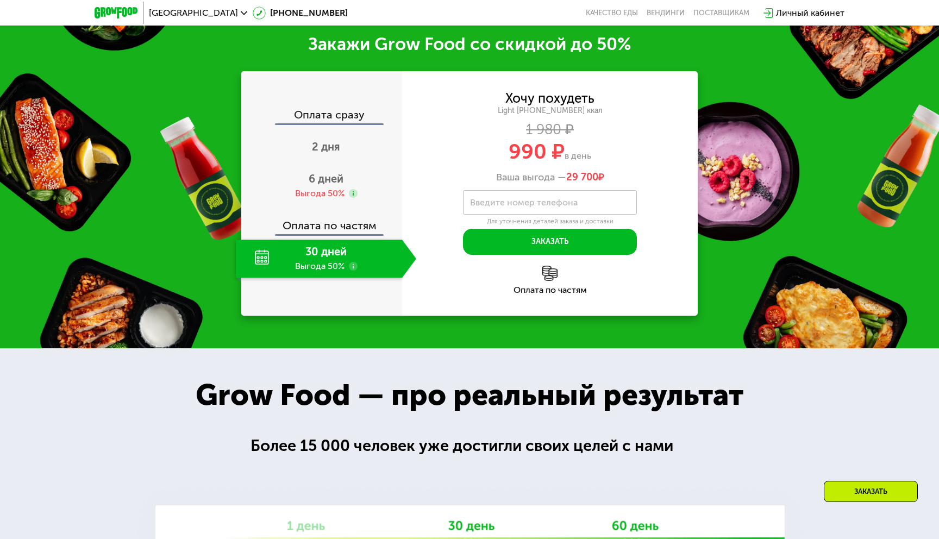
click at [353, 267] on use at bounding box center [353, 266] width 9 height 9
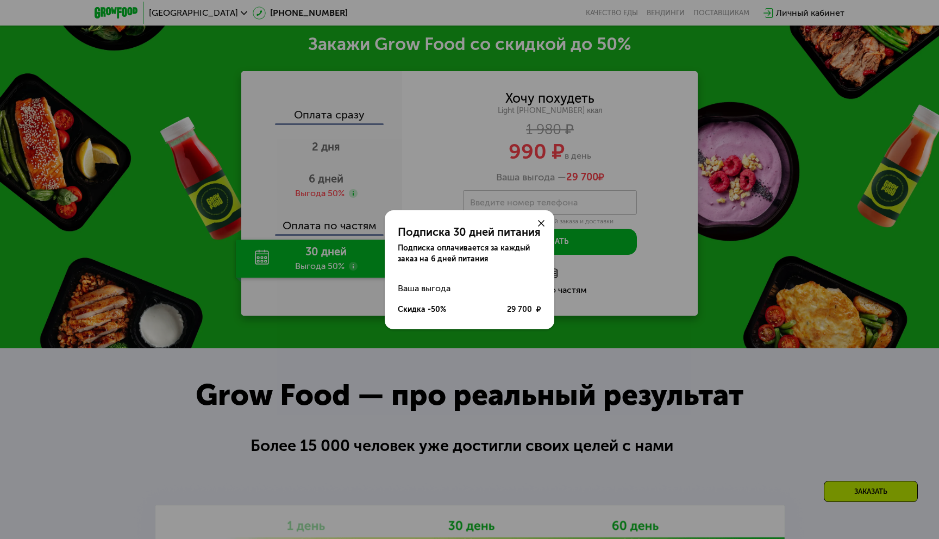
click at [544, 221] on icon at bounding box center [541, 223] width 7 height 7
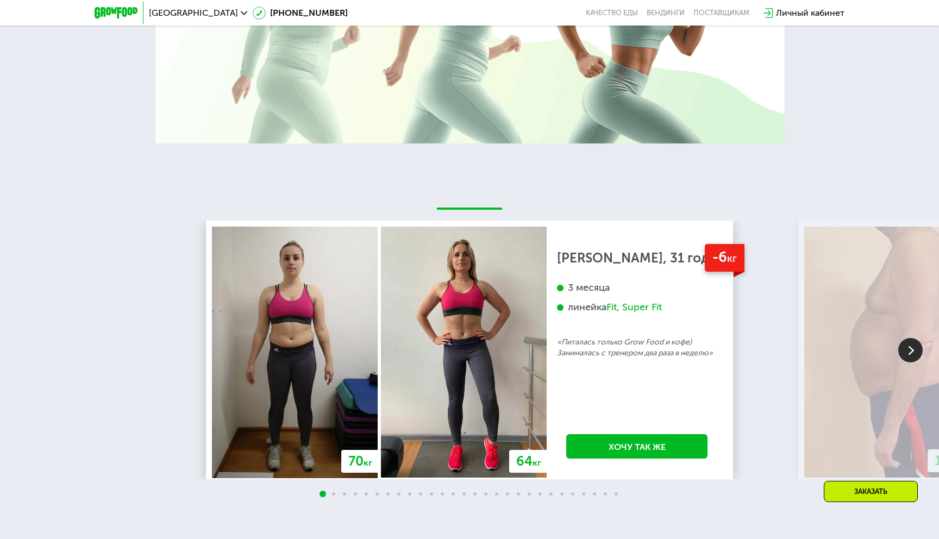
scroll to position [2174, 0]
click at [907, 351] on img at bounding box center [910, 349] width 24 height 24
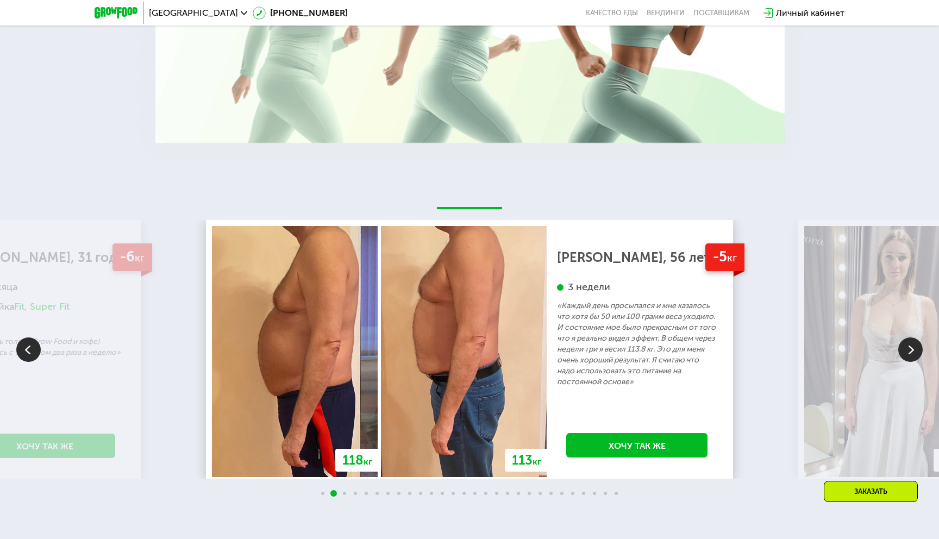
click at [907, 351] on img at bounding box center [910, 349] width 24 height 24
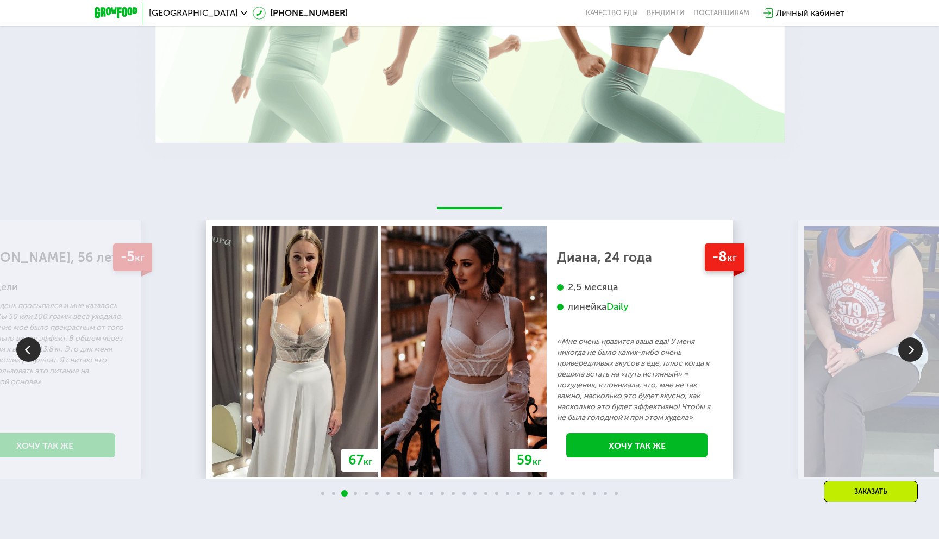
click at [907, 351] on img at bounding box center [910, 349] width 24 height 24
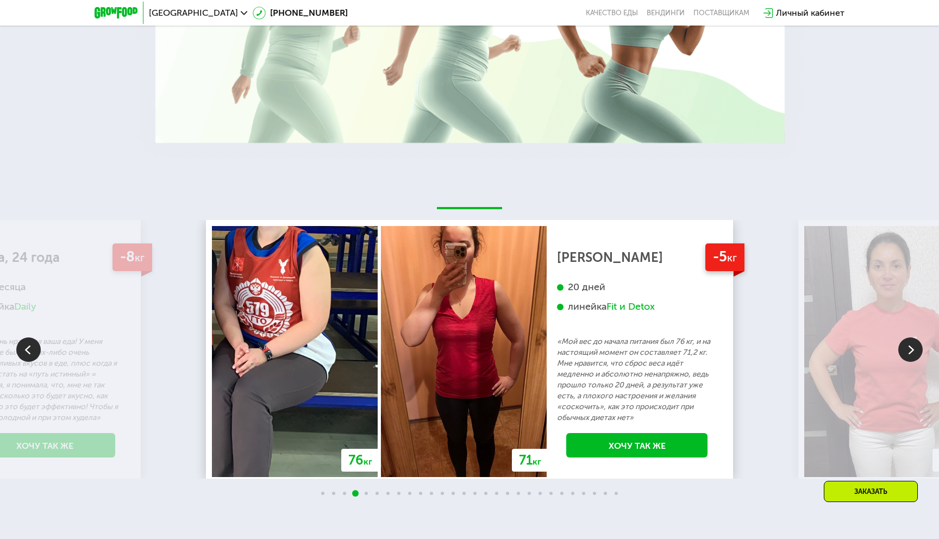
click at [907, 351] on img at bounding box center [910, 349] width 24 height 24
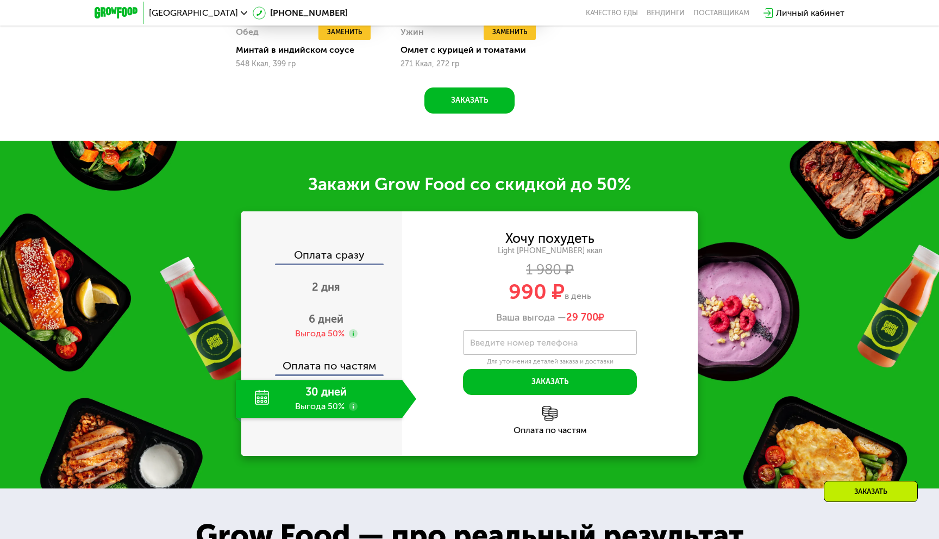
scroll to position [1359, 0]
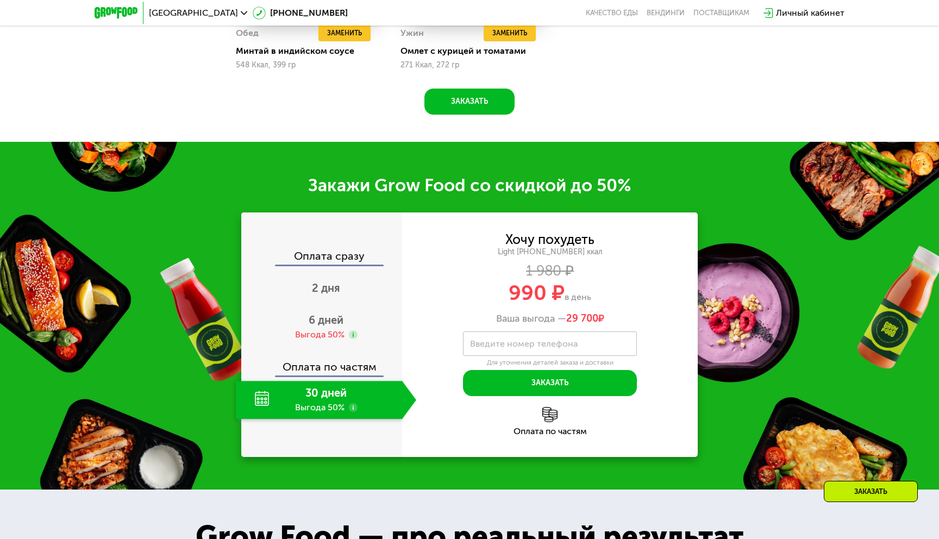
click at [265, 406] on div "30 дней Выгода 50%" at bounding box center [319, 400] width 166 height 38
click at [527, 349] on input "Введите номер телефона" at bounding box center [550, 343] width 174 height 24
click at [470, 427] on div "Оплата по частям" at bounding box center [549, 431] width 295 height 9
click at [540, 427] on div "Оплата по частям" at bounding box center [549, 431] width 295 height 9
click at [548, 424] on div "Оплата по частям" at bounding box center [549, 421] width 295 height 29
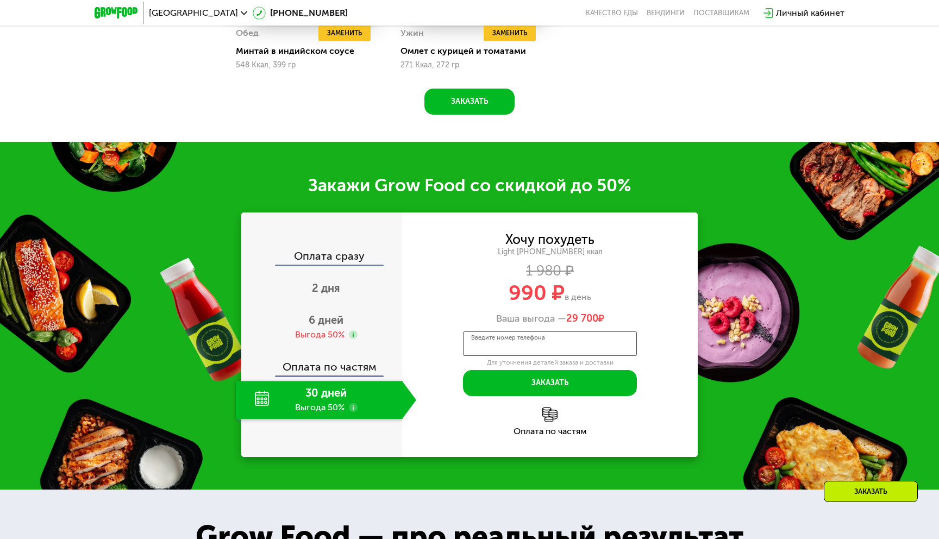
click at [513, 349] on input "Введите номер телефона" at bounding box center [550, 343] width 174 height 24
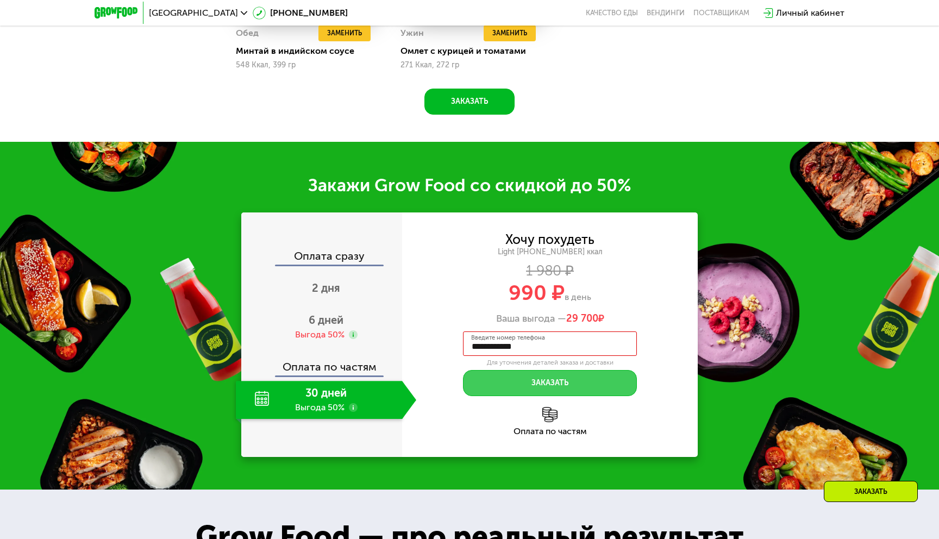
click at [548, 381] on button "Заказать" at bounding box center [550, 383] width 174 height 26
click at [554, 345] on input "**********" at bounding box center [550, 343] width 174 height 24
click at [630, 340] on span at bounding box center [629, 345] width 14 height 17
click at [582, 348] on input "**********" at bounding box center [550, 343] width 174 height 24
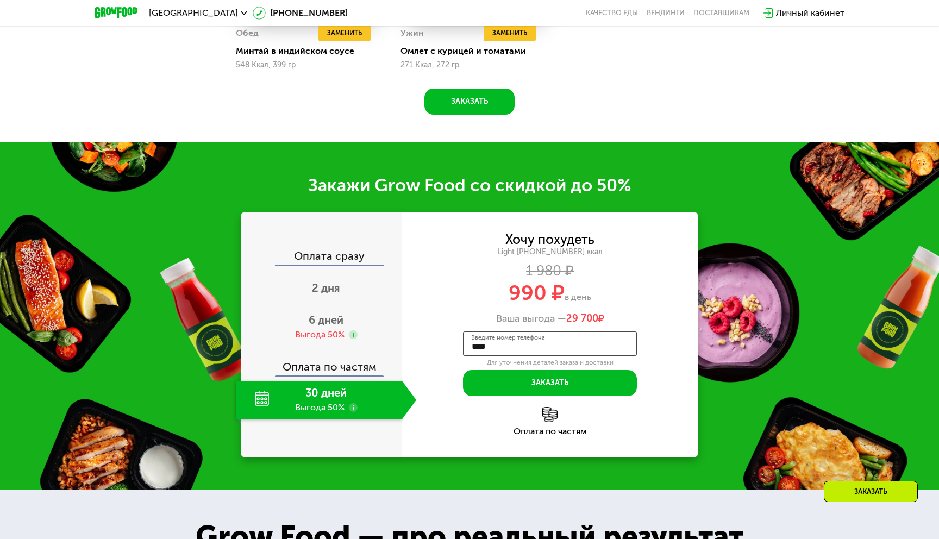
click at [531, 349] on input "****" at bounding box center [550, 343] width 174 height 24
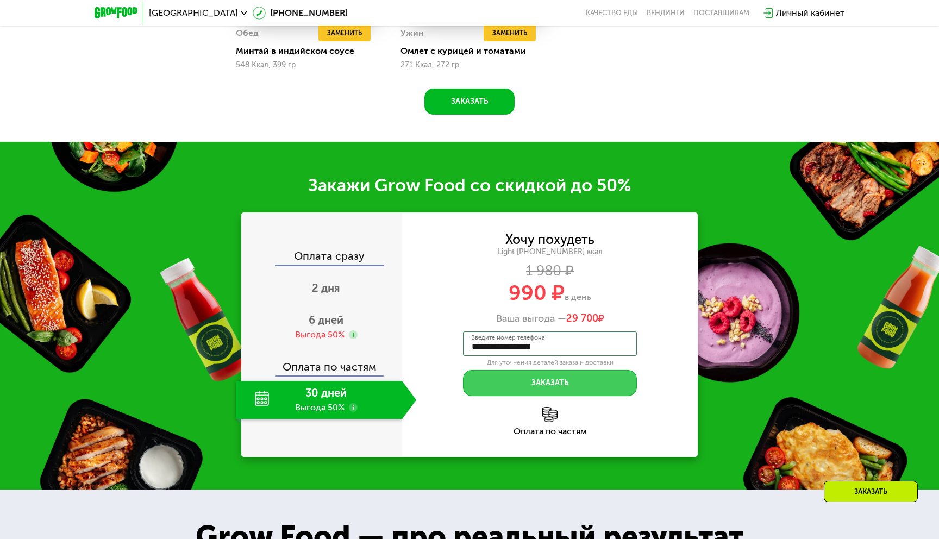
type input "**********"
click at [550, 387] on button "Заказать" at bounding box center [550, 383] width 174 height 26
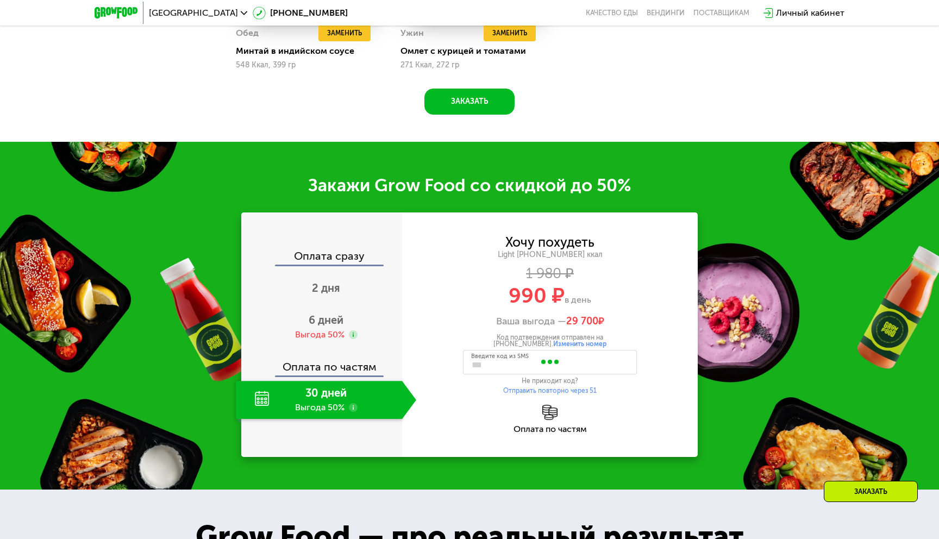
type input "****"
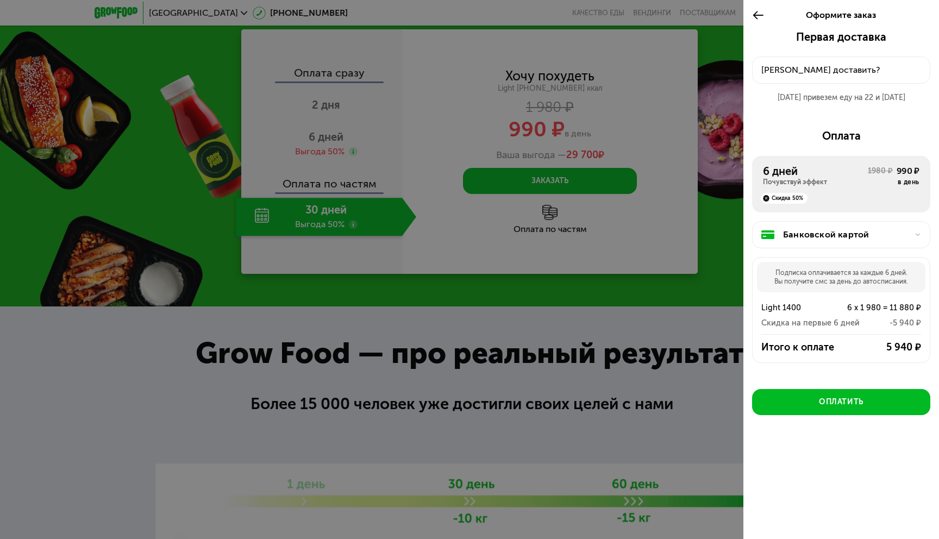
scroll to position [1540, 0]
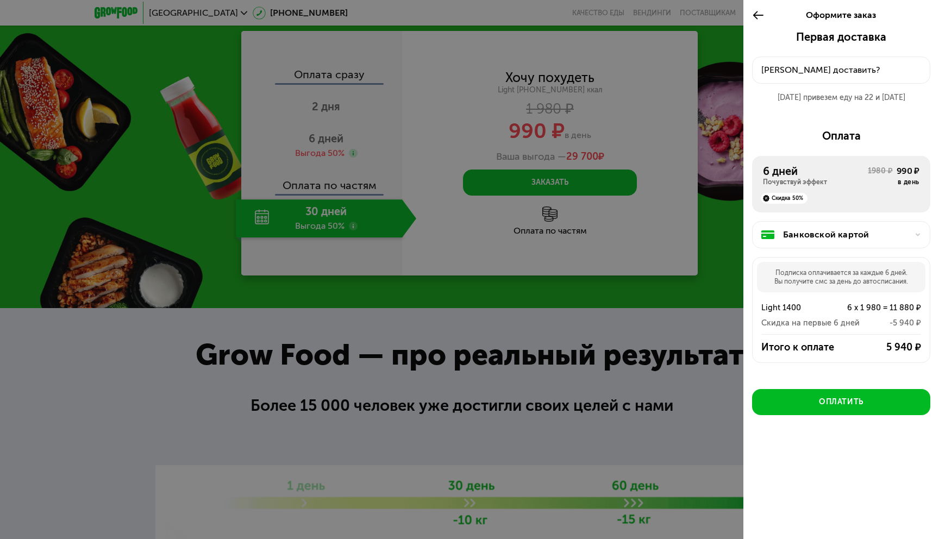
click at [794, 66] on div "Куда доставить?" at bounding box center [841, 70] width 160 height 13
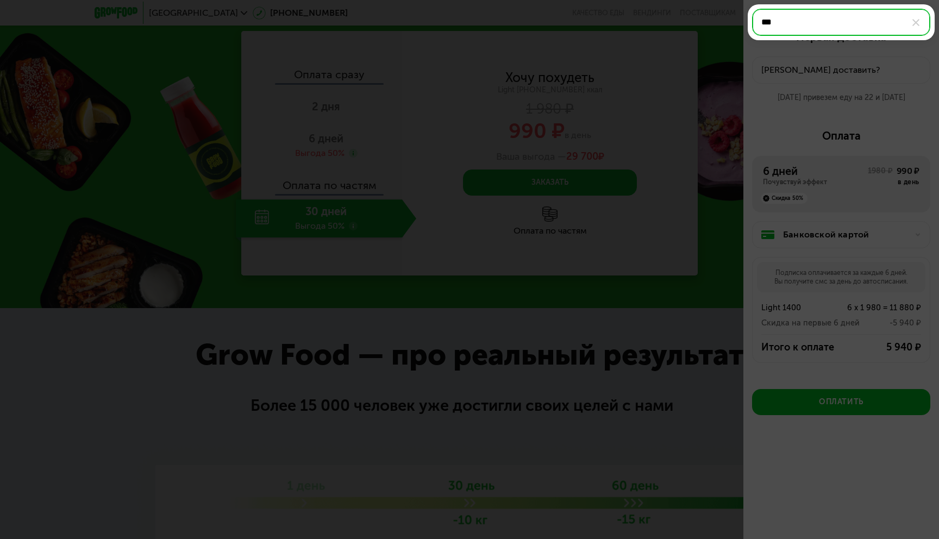
type input "**"
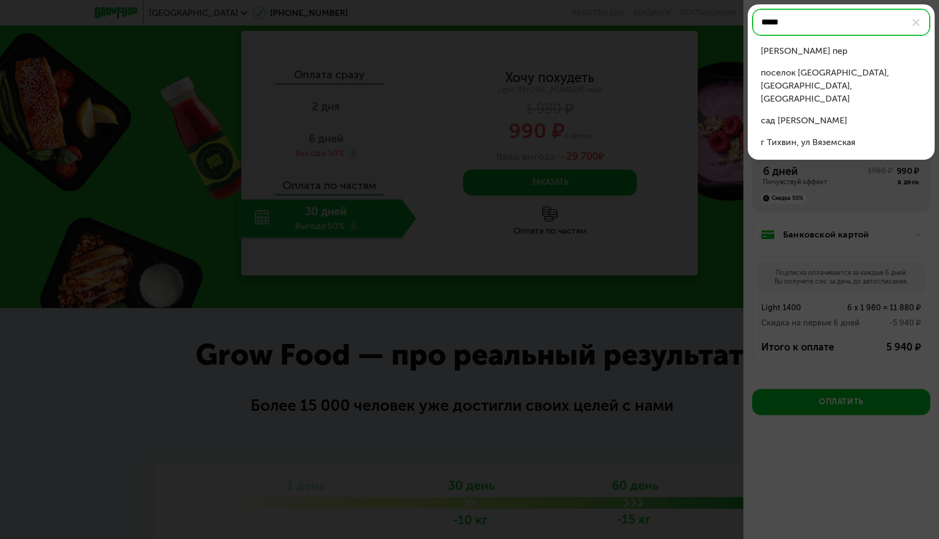
click at [817, 51] on div "Вяземский пер" at bounding box center [840, 51] width 161 height 13
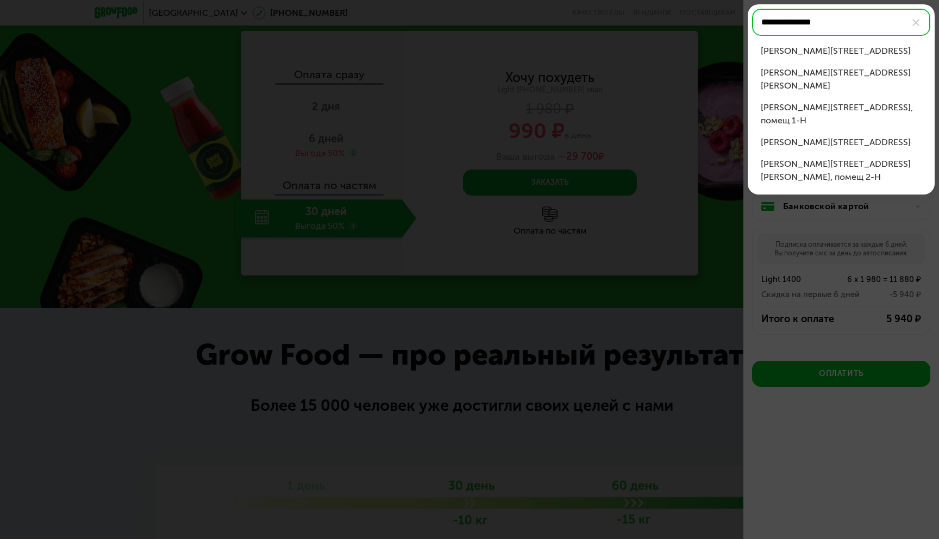
click at [851, 45] on div "Вяземский пер, д 5-7" at bounding box center [840, 51] width 161 height 13
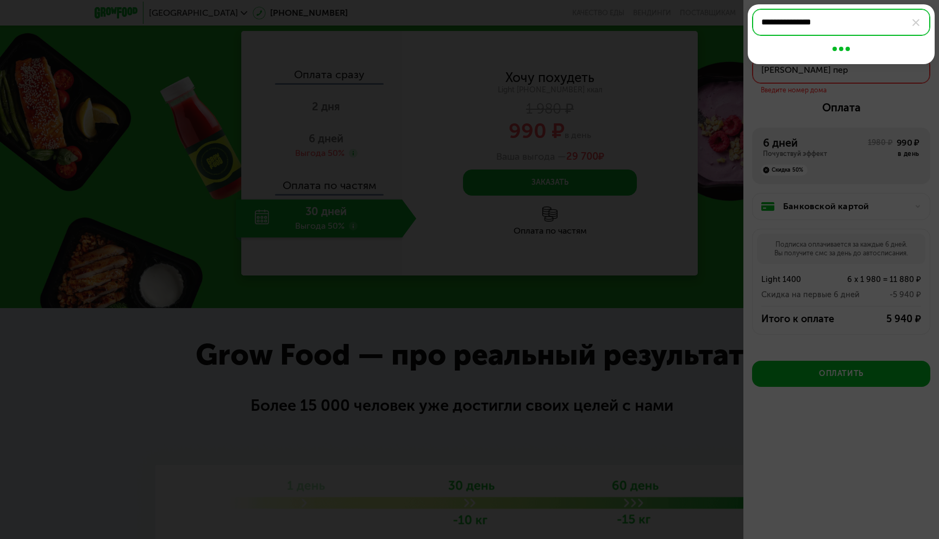
type input "**********"
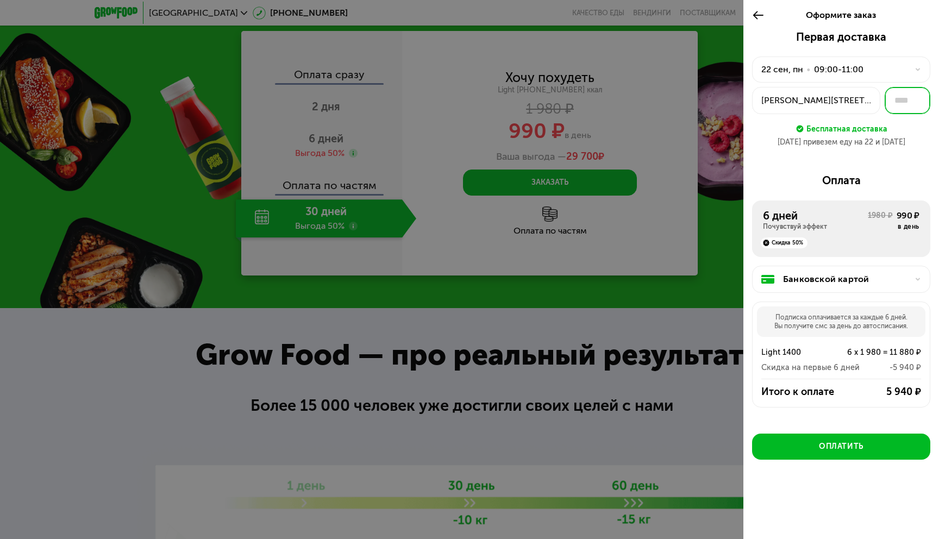
click at [898, 105] on input "text" at bounding box center [907, 100] width 46 height 27
type input "****"
click at [890, 181] on div "Оплата" at bounding box center [841, 180] width 178 height 13
click at [877, 70] on div "22 сен, пн • 09:00-11:00" at bounding box center [834, 69] width 147 height 13
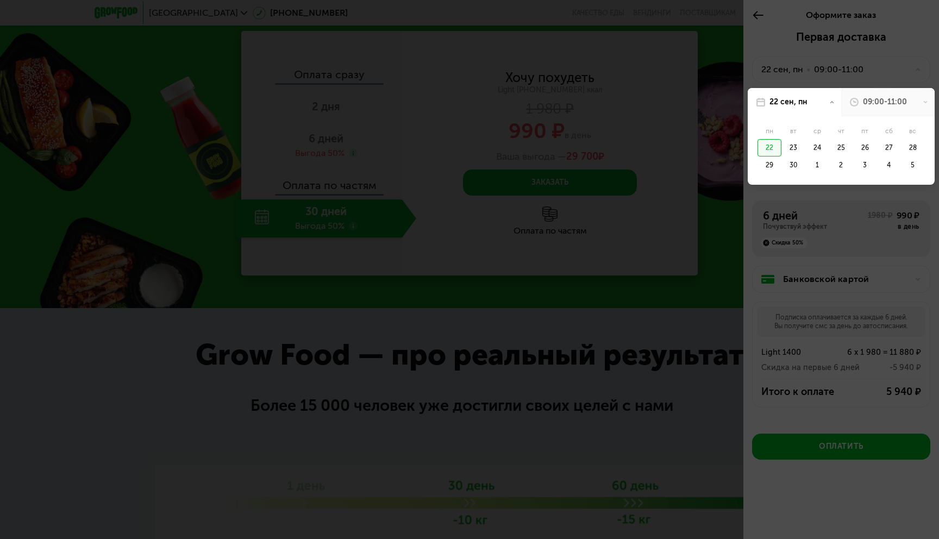
click at [860, 66] on div at bounding box center [469, 269] width 939 height 539
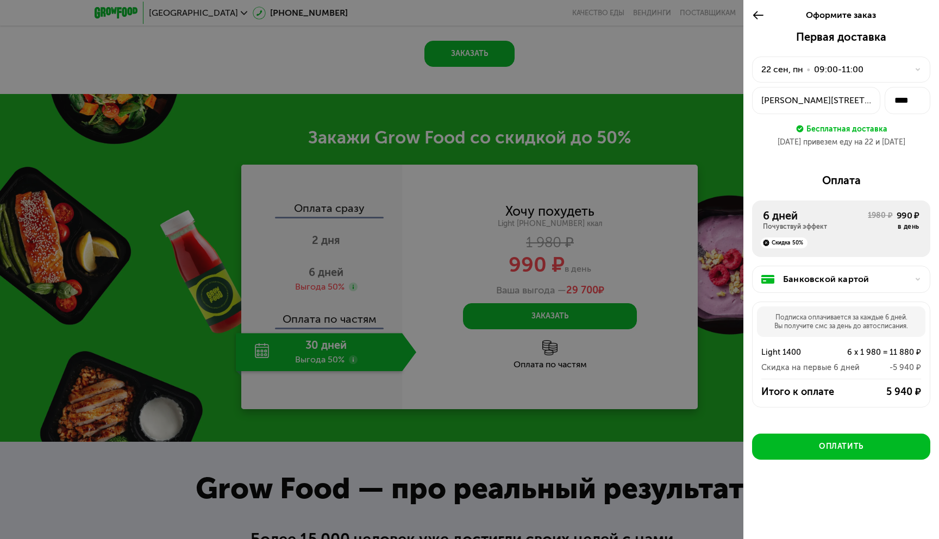
scroll to position [1406, 0]
click at [758, 10] on icon at bounding box center [758, 15] width 12 height 13
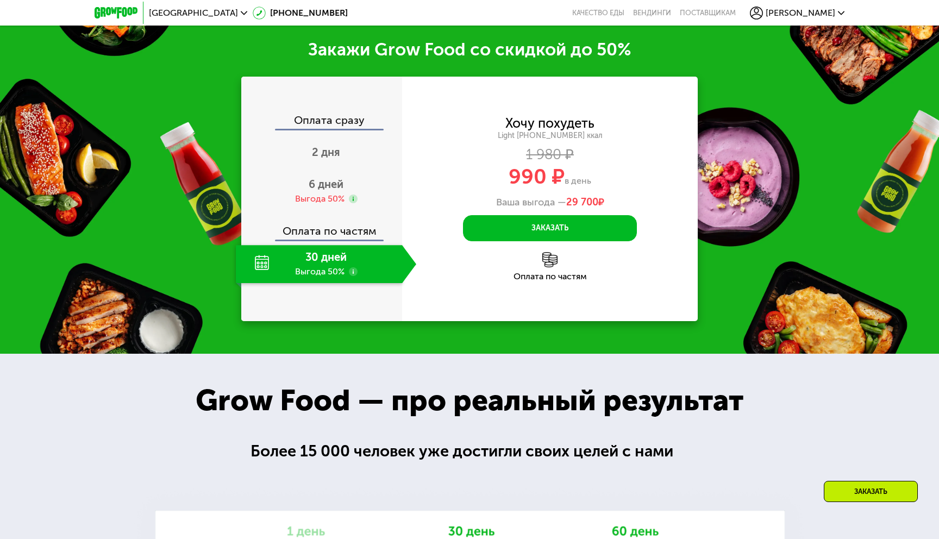
scroll to position [1500, 0]
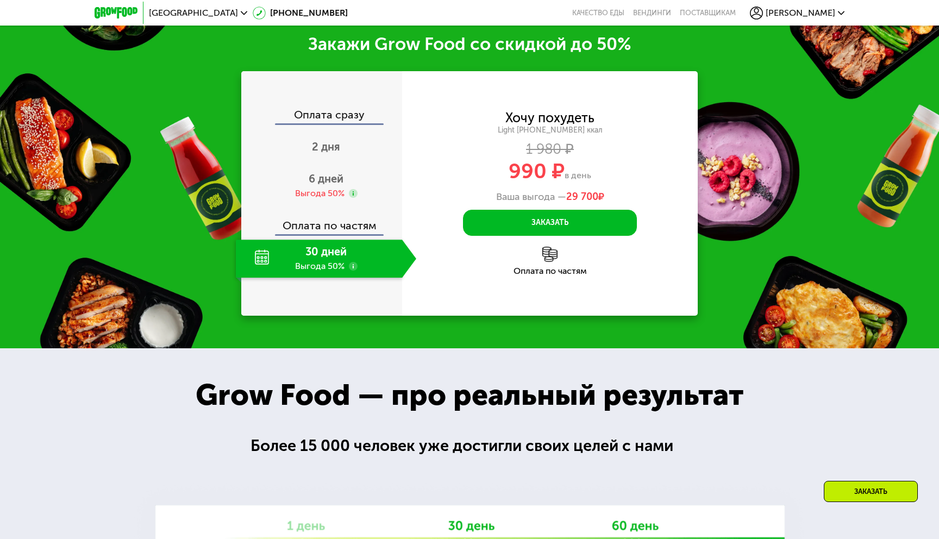
click at [353, 262] on use at bounding box center [353, 266] width 9 height 9
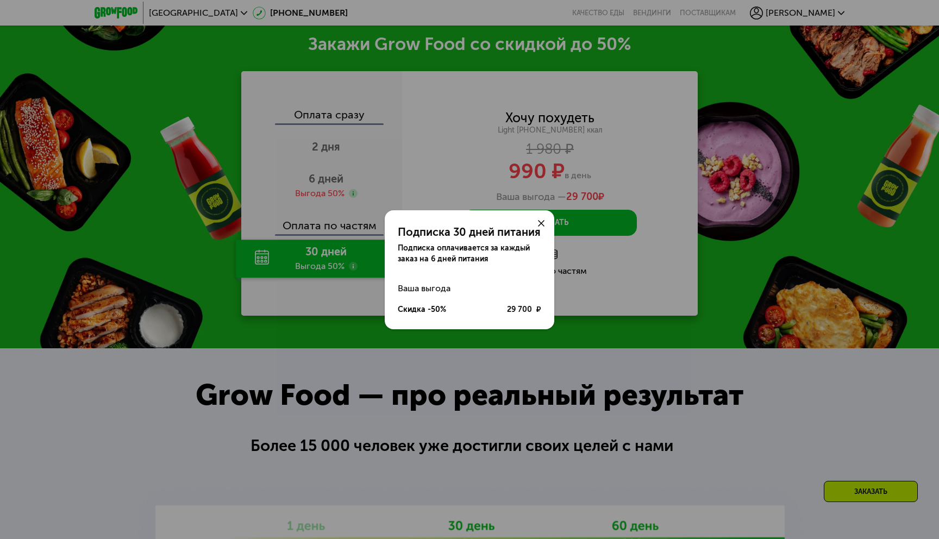
click at [547, 219] on div at bounding box center [541, 223] width 26 height 26
click at [544, 222] on icon at bounding box center [541, 223] width 7 height 7
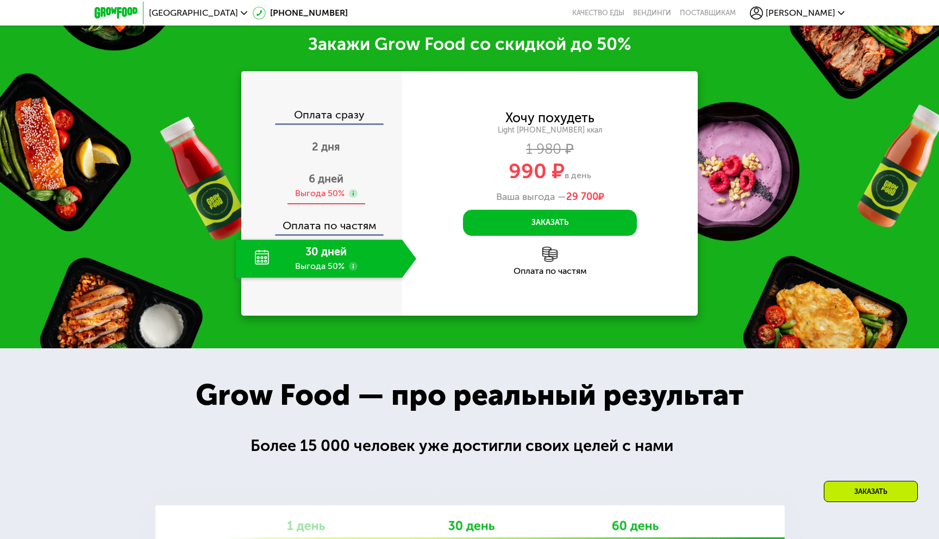
click at [335, 189] on div "Выгода 50%" at bounding box center [319, 193] width 49 height 12
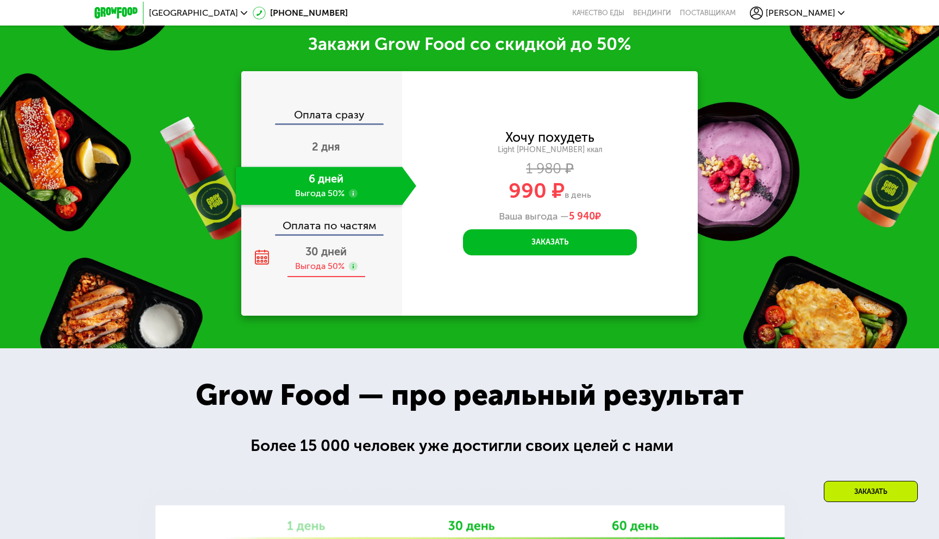
click at [334, 255] on span "30 дней" at bounding box center [325, 251] width 41 height 13
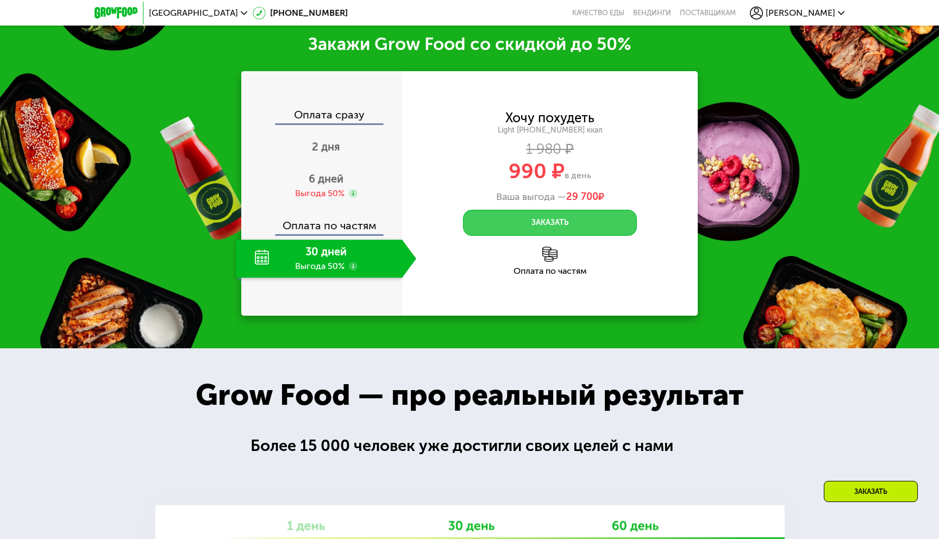
click at [567, 224] on button "Заказать" at bounding box center [550, 223] width 174 height 26
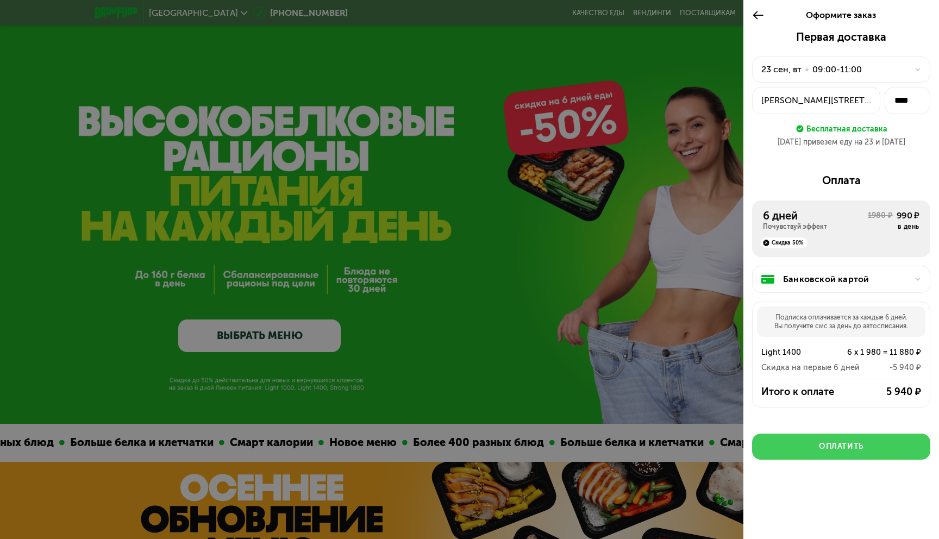
click at [861, 441] on div "Оплатить" at bounding box center [841, 446] width 45 height 11
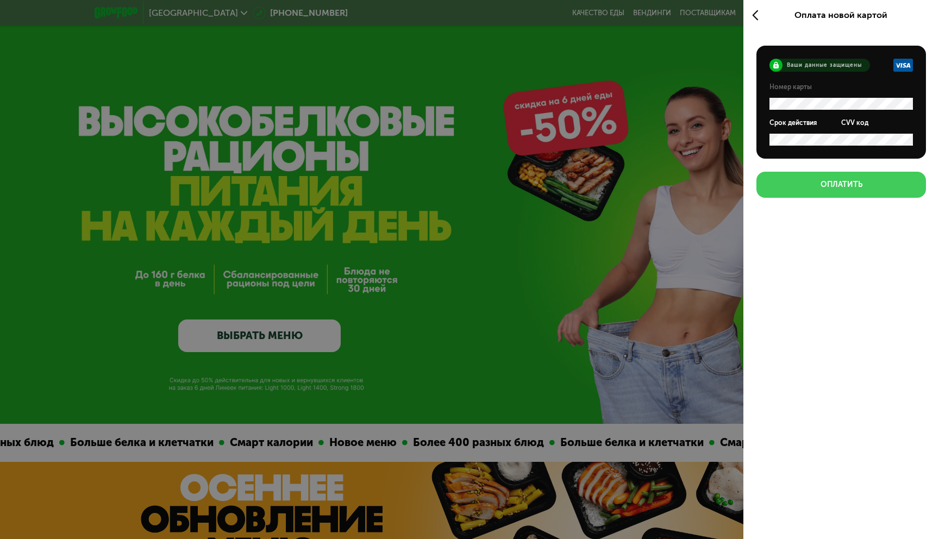
click at [894, 184] on button "Оплатить" at bounding box center [840, 185] width 169 height 26
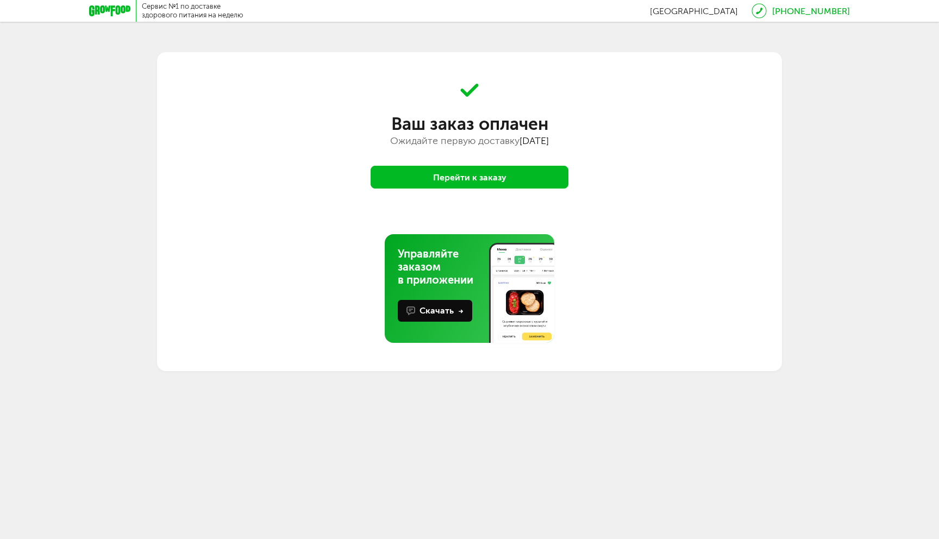
click at [517, 177] on button "Перейти к заказу" at bounding box center [469, 177] width 198 height 23
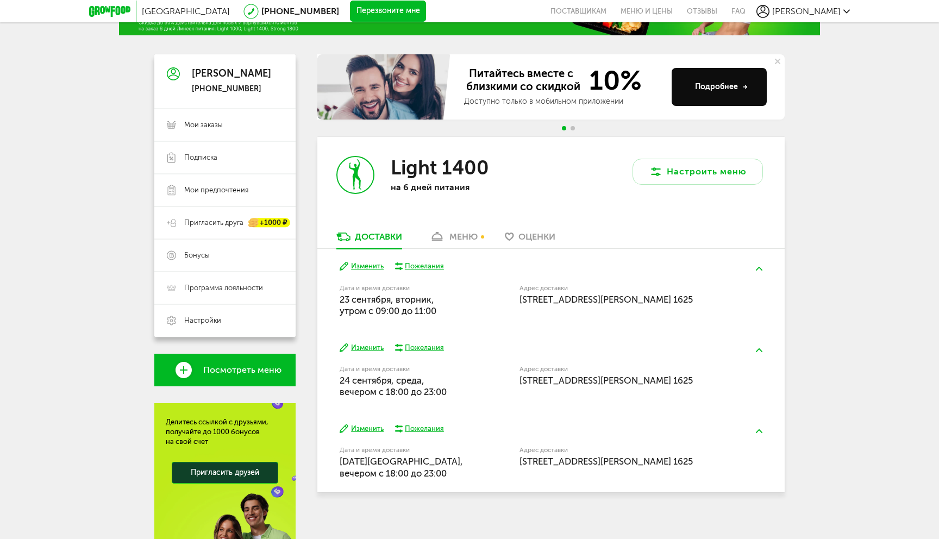
scroll to position [59, 0]
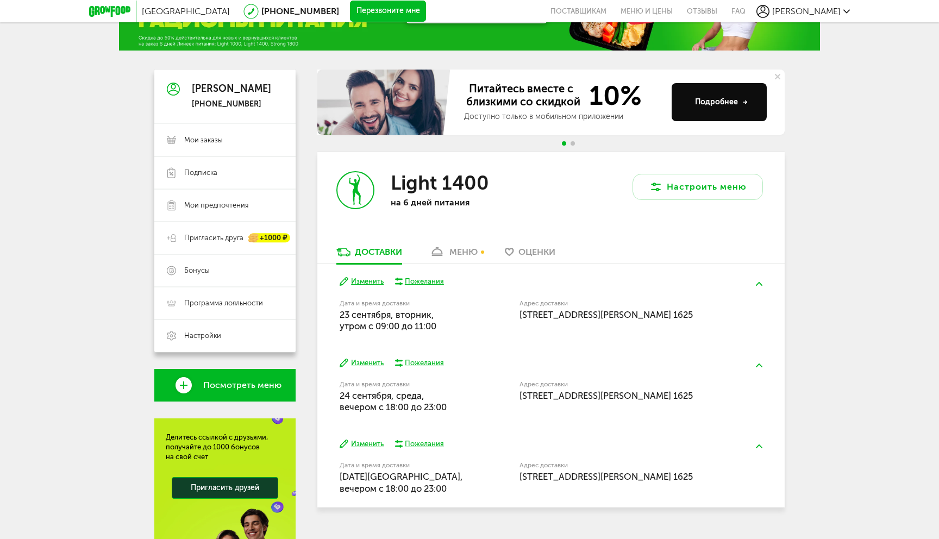
click at [457, 256] on div "меню" at bounding box center [463, 252] width 28 height 10
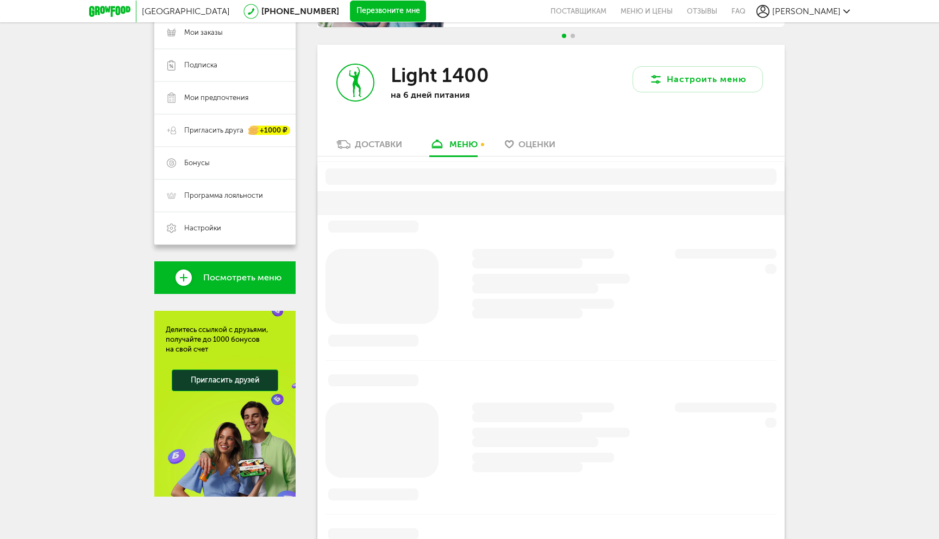
scroll to position [184, 0]
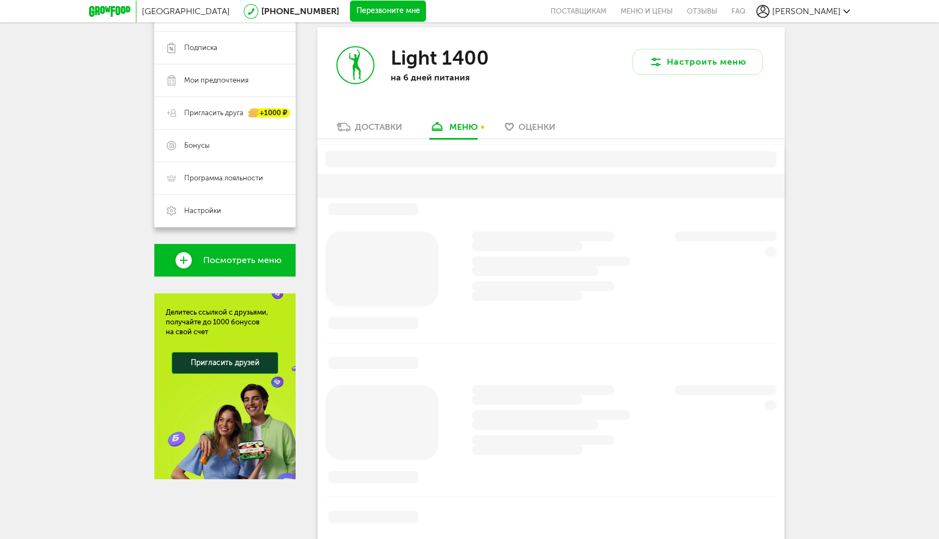
click at [375, 134] on link "Доставки" at bounding box center [369, 129] width 77 height 17
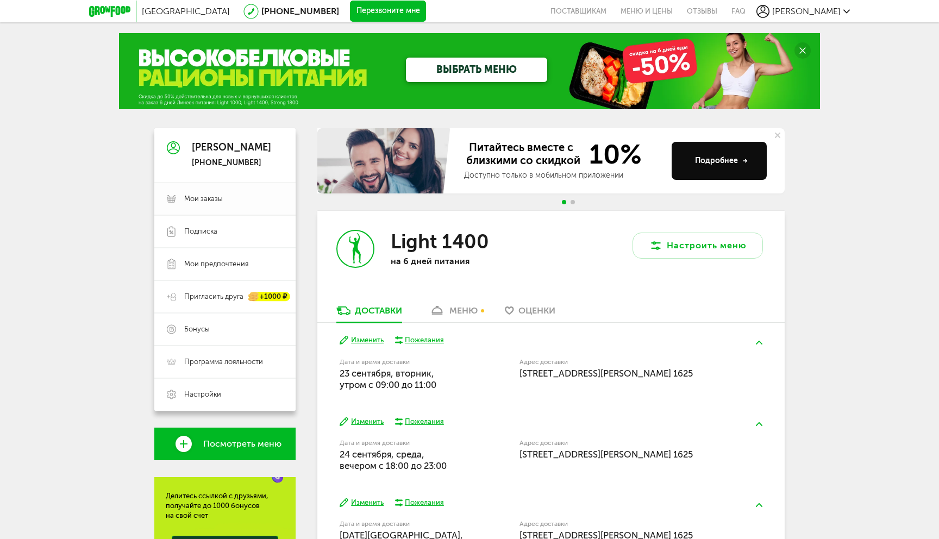
click at [256, 199] on span "Мои заказы" at bounding box center [233, 199] width 99 height 10
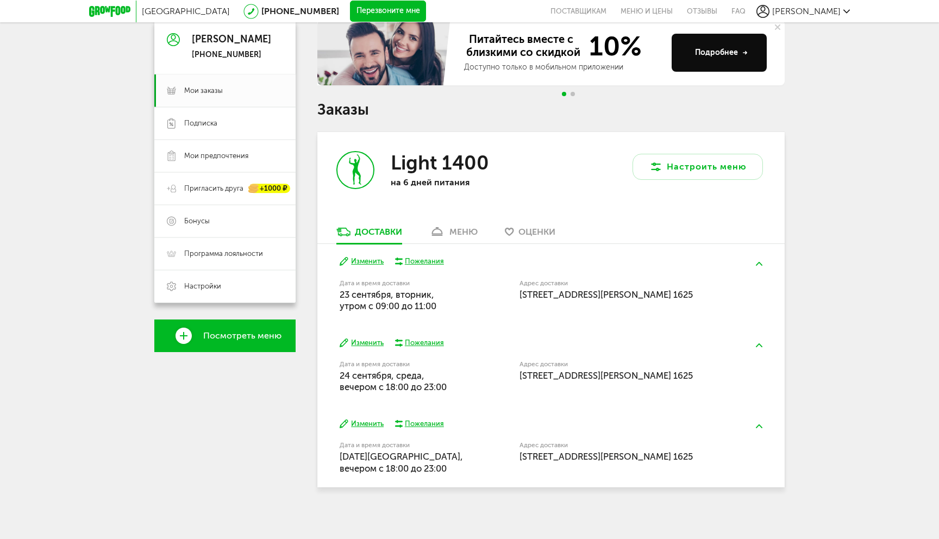
scroll to position [109, 0]
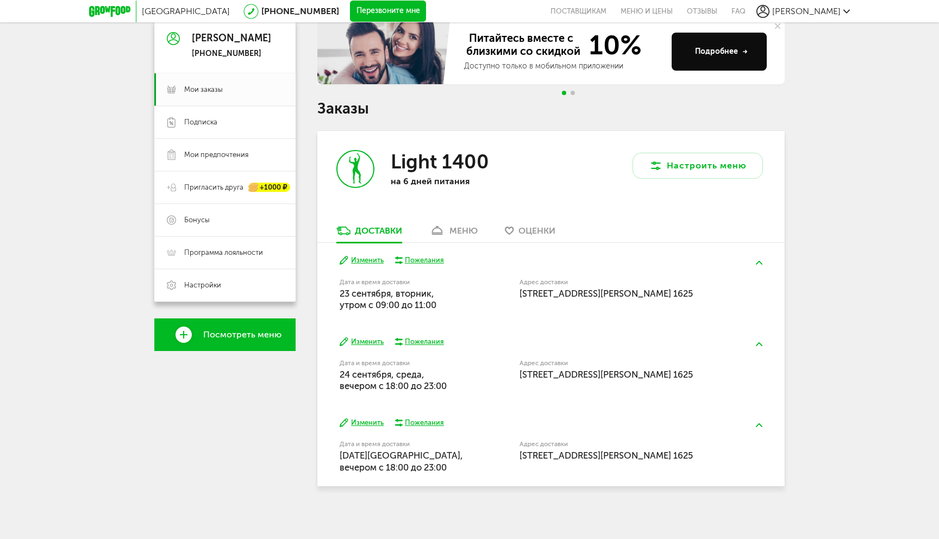
click at [363, 259] on button "Изменить" at bounding box center [361, 260] width 44 height 10
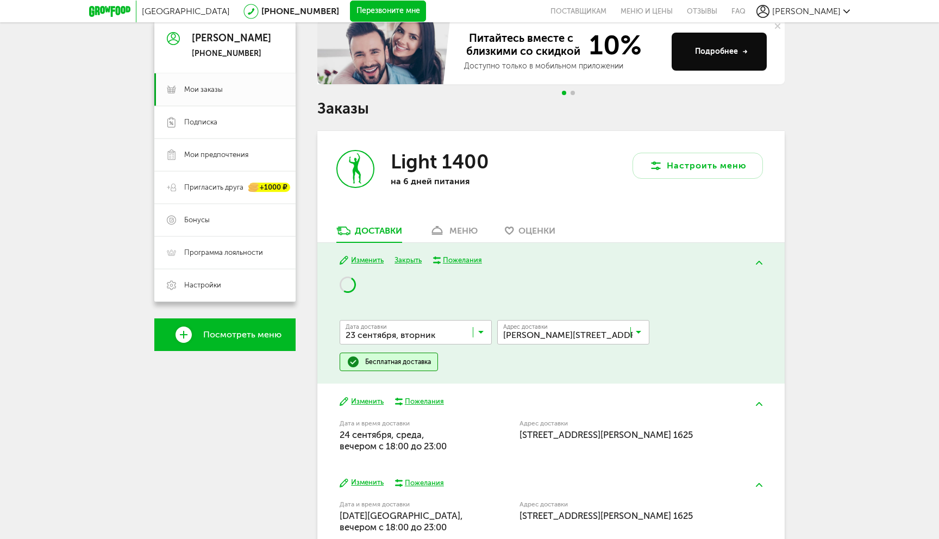
click at [428, 332] on input "Search for option" at bounding box center [418, 334] width 152 height 18
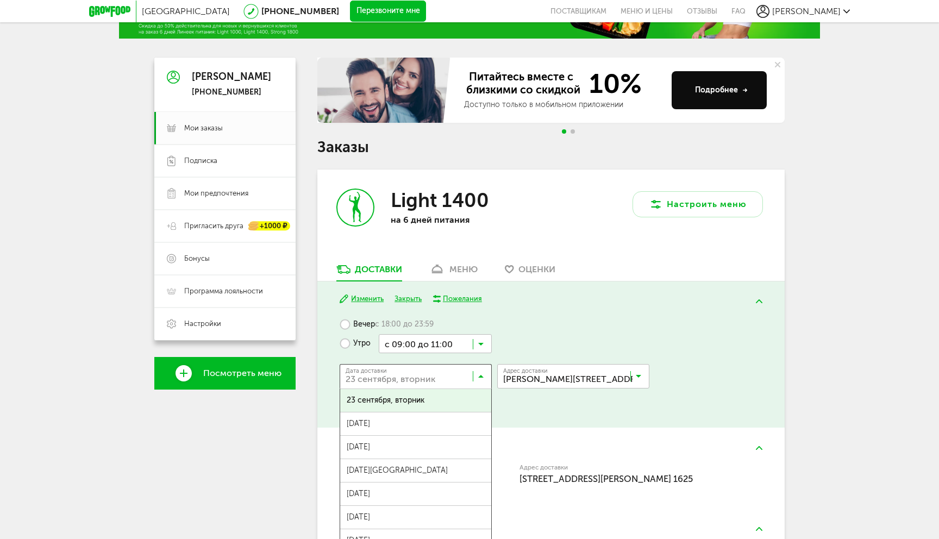
scroll to position [177, 0]
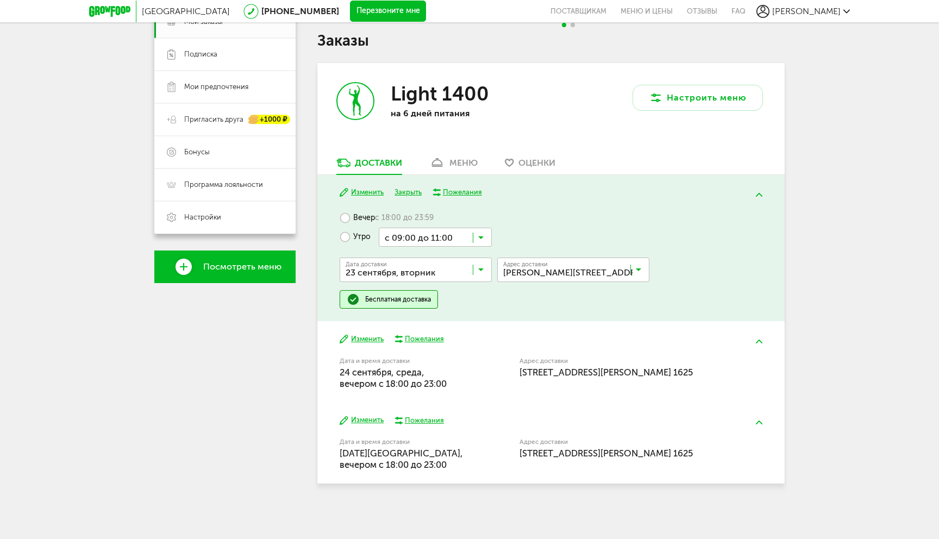
click at [395, 272] on input "Search for option" at bounding box center [418, 272] width 152 height 18
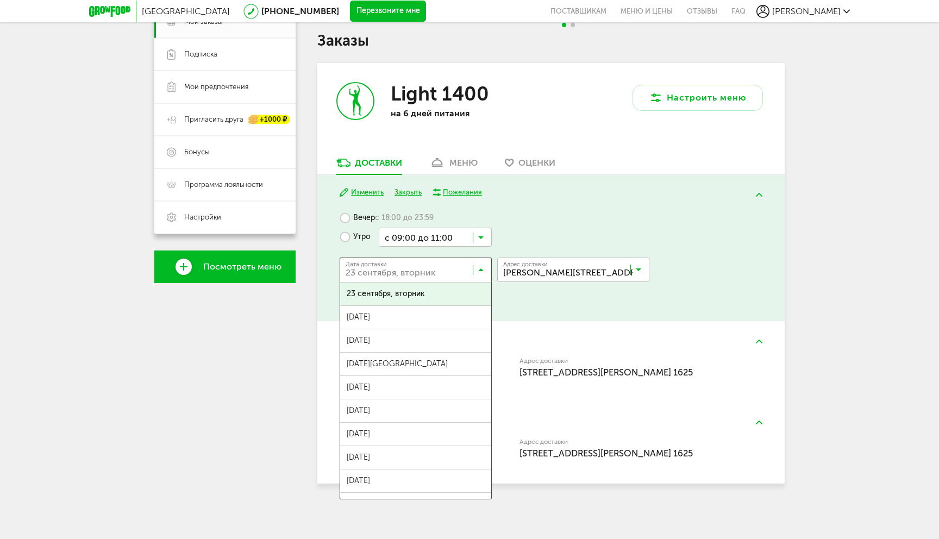
click at [395, 272] on input "Search for option" at bounding box center [418, 272] width 152 height 18
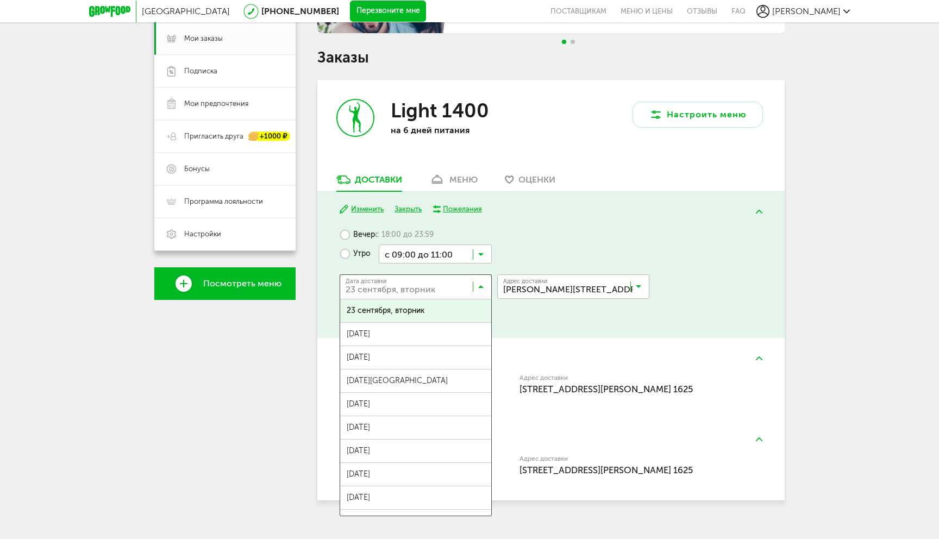
click at [558, 236] on div "Вечер с 18:00 до 23:59 Утро с 09:00 до 11:00 Загрузка... Дата доставки 23 сентя…" at bounding box center [550, 275] width 422 height 100
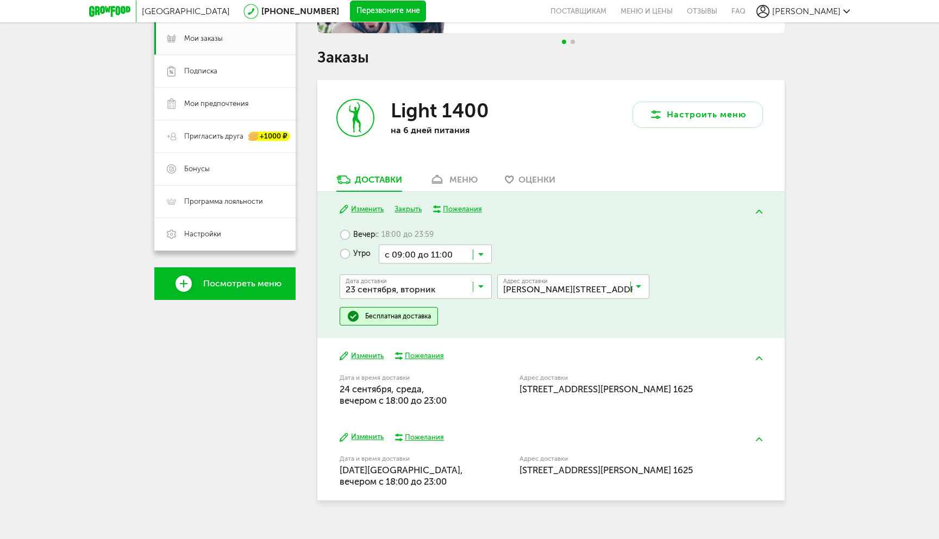
click at [756, 210] on img at bounding box center [759, 212] width 7 height 4
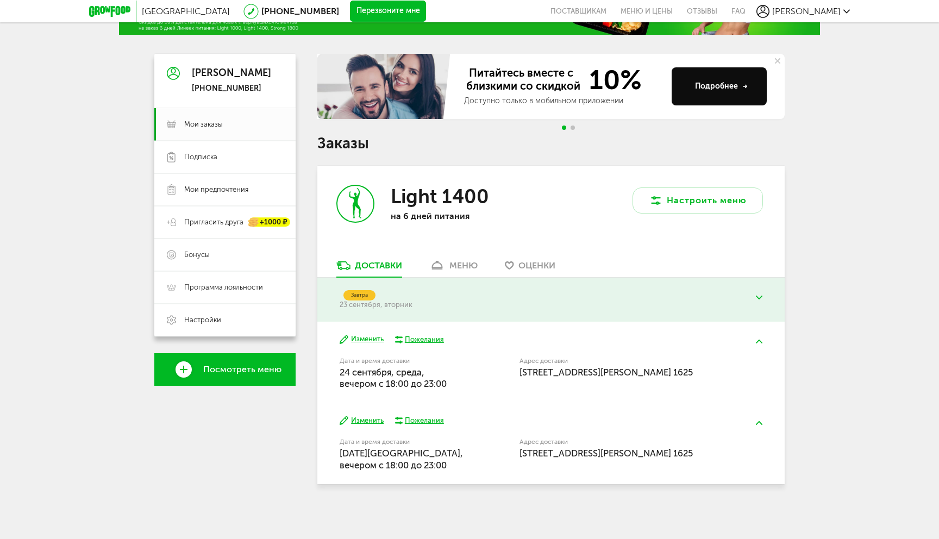
click at [838, 240] on div "Санкт-Петербург 8 (800) 555-21-78 Перезвоните мне поставщикам Меню и цены Отзыв…" at bounding box center [469, 232] width 939 height 613
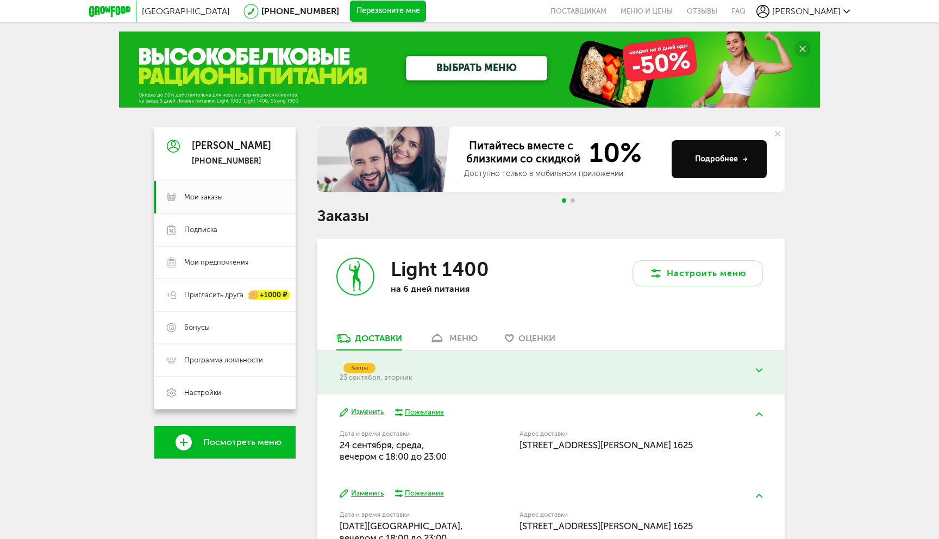
scroll to position [0, 0]
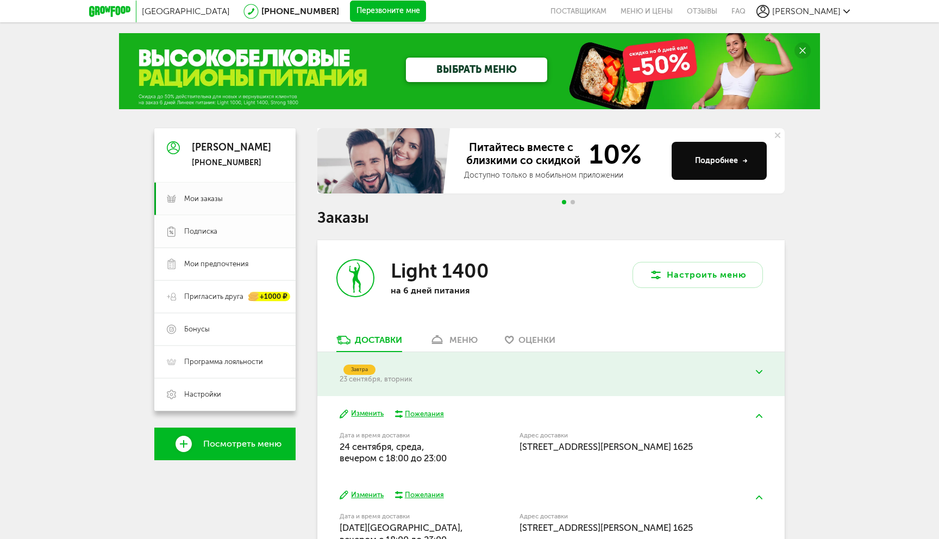
click at [250, 230] on span "Подписка" at bounding box center [233, 232] width 99 height 10
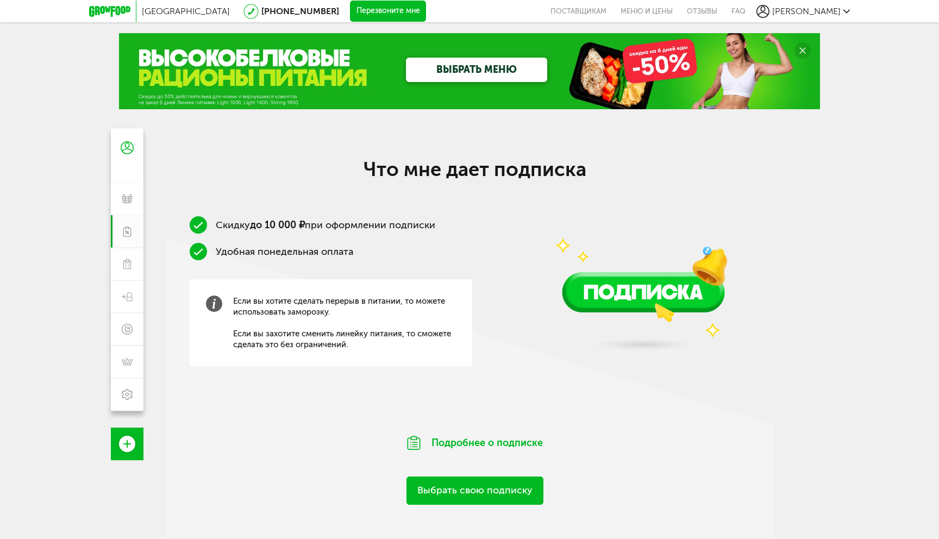
click at [473, 495] on link "Выбрать свою подписку" at bounding box center [474, 490] width 137 height 28
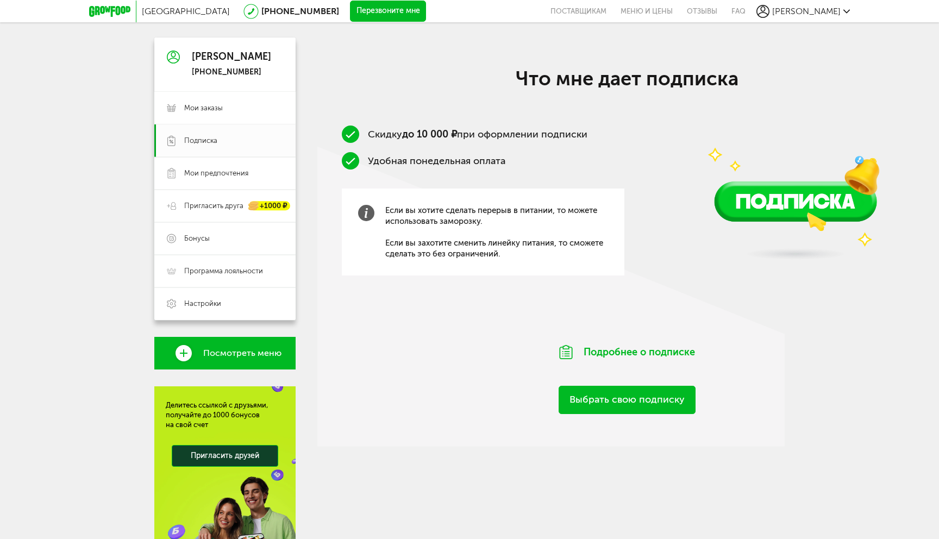
scroll to position [167, 0]
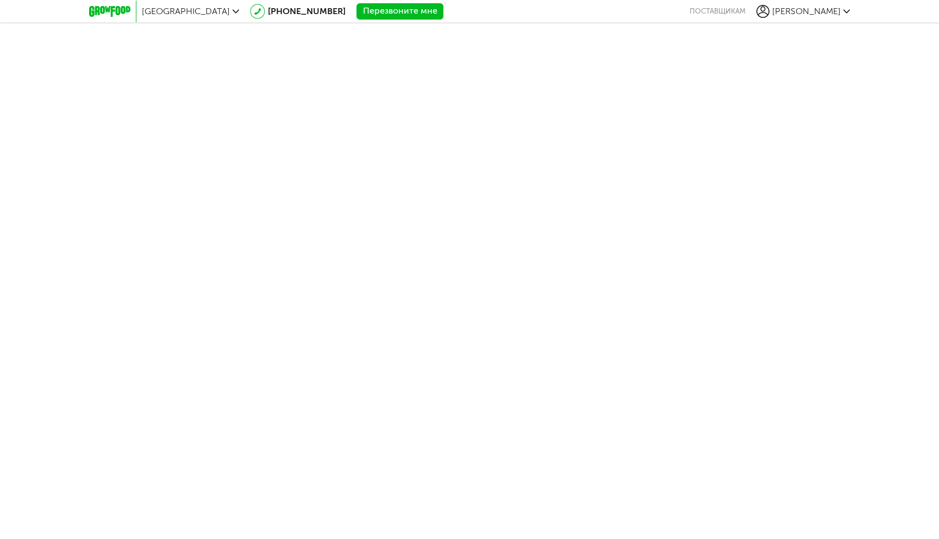
click at [845, 22] on div "Санкт-Петербург 8 (800) 555-21-78 Перезвоните мне поставщикам Азат" at bounding box center [469, 11] width 760 height 22
click at [844, 16] on div "[PERSON_NAME]" at bounding box center [802, 11] width 93 height 13
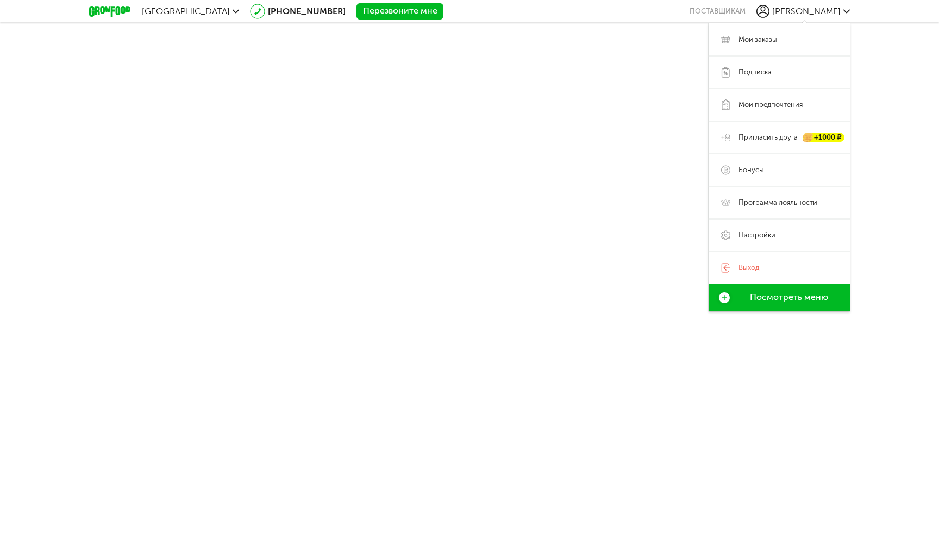
click at [618, 158] on body "Санкт-Петербург 8 (800) 555-21-78 Перезвоните мне поставщикам Азат Мои заказы П…" at bounding box center [469, 269] width 939 height 539
